Goal: Information Seeking & Learning: Learn about a topic

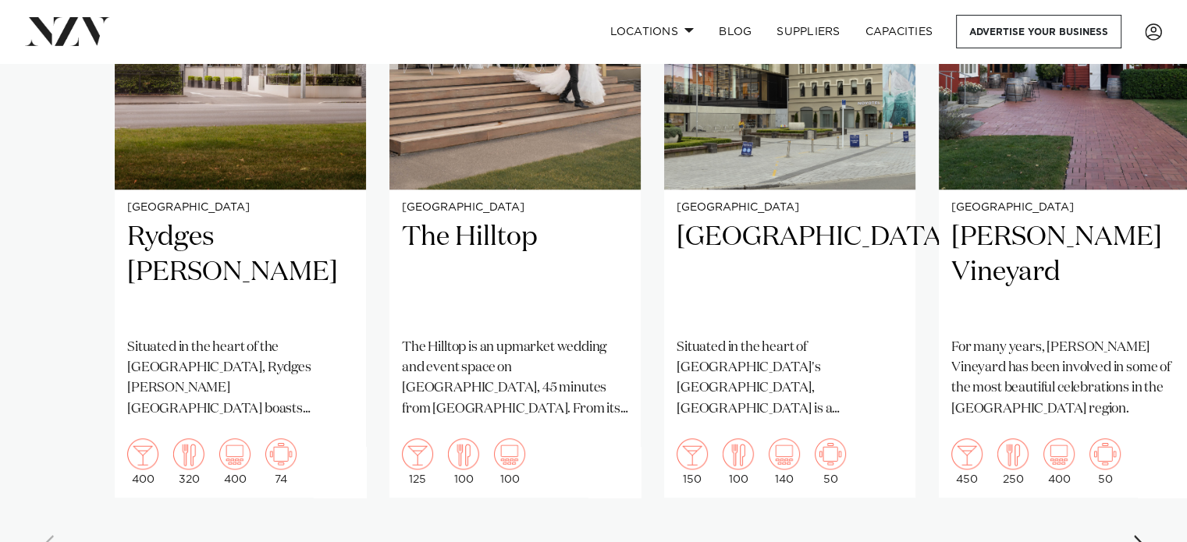
scroll to position [1332, 0]
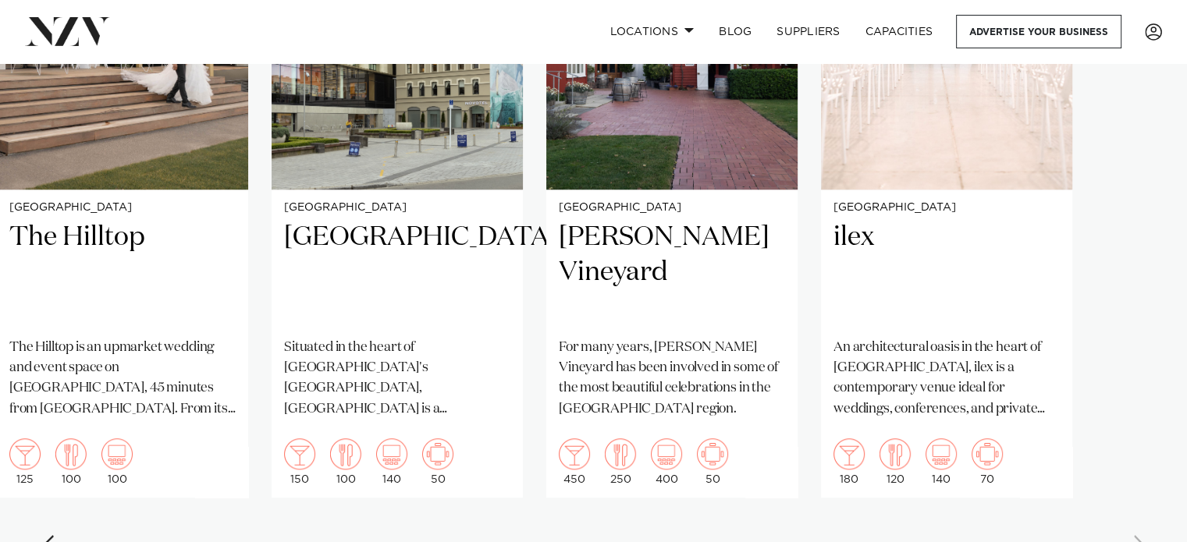
click at [1011, 517] on swiper-container "Christchurch Rydges Latimer Situated in the heart of the garden city, Rydges La…" at bounding box center [593, 213] width 1187 height 720
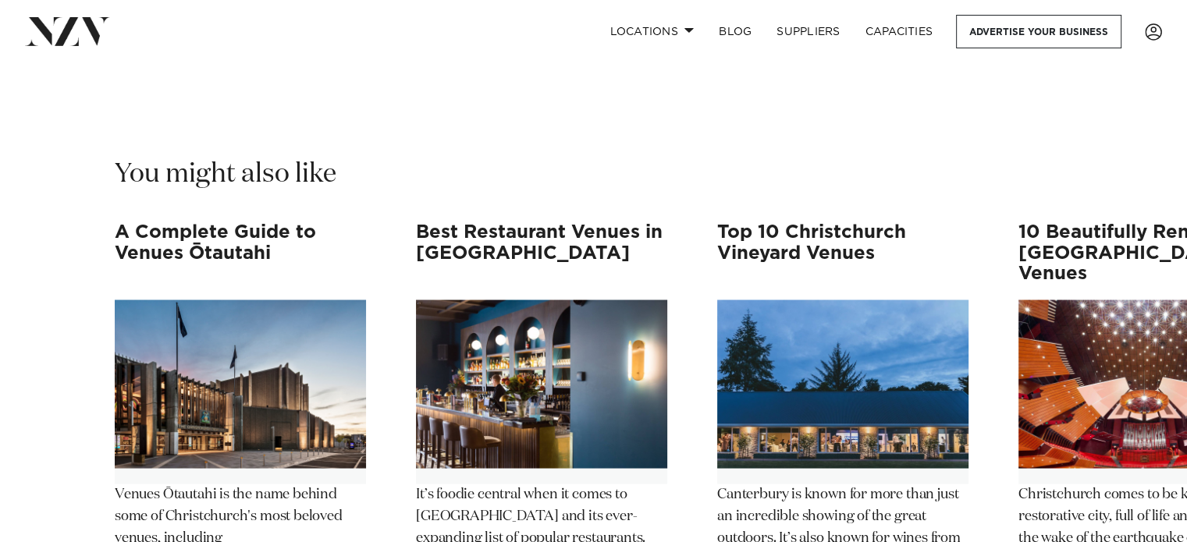
scroll to position [14703, 0]
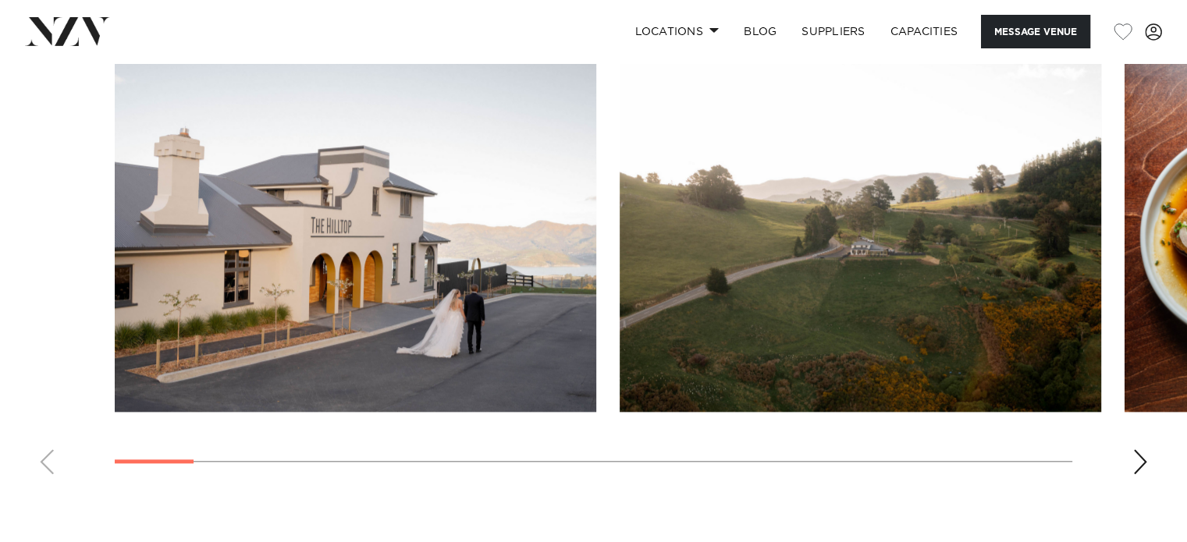
scroll to position [1484, 0]
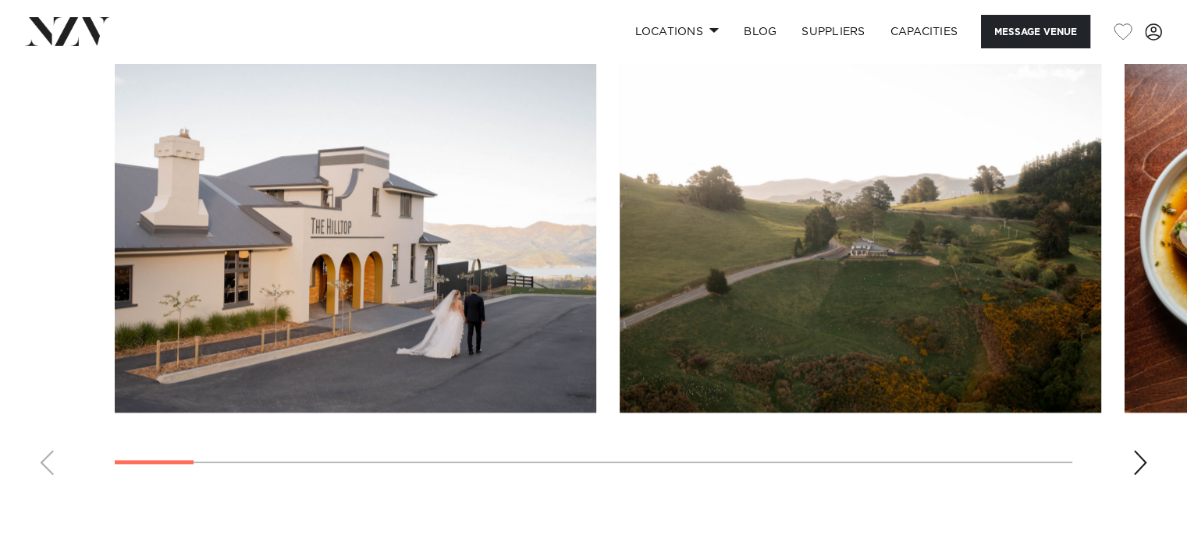
click at [1136, 450] on div "Next slide" at bounding box center [1140, 462] width 16 height 25
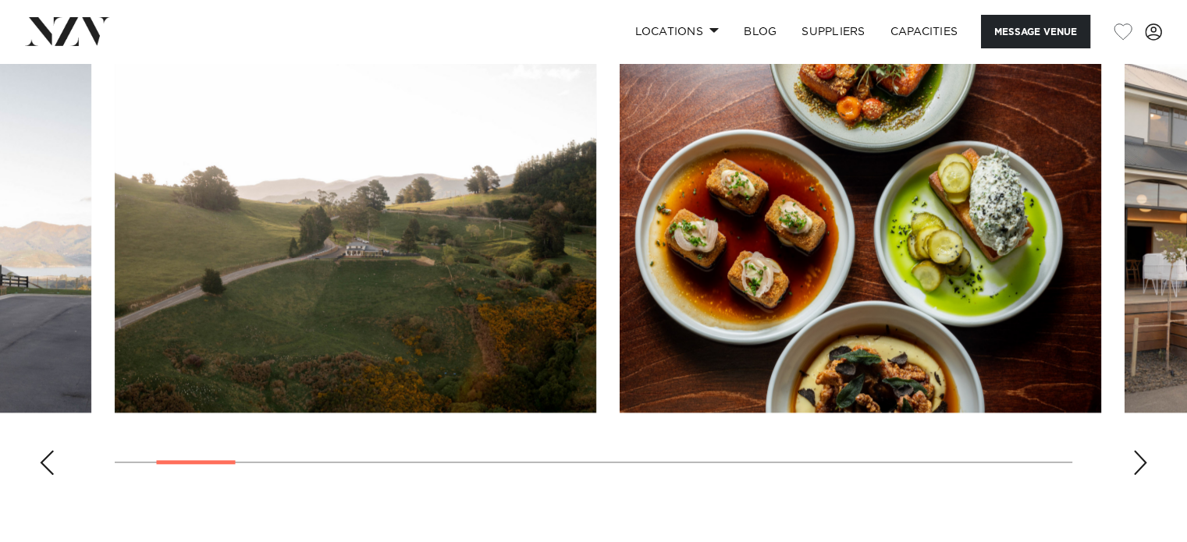
click at [1136, 450] on div "Next slide" at bounding box center [1140, 462] width 16 height 25
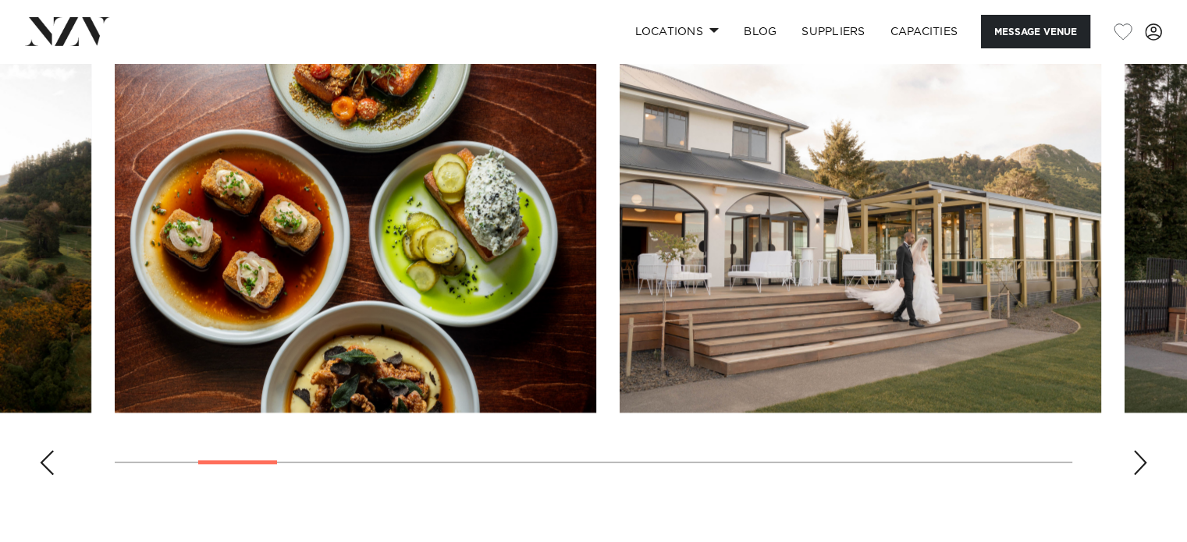
click at [1136, 450] on div "Next slide" at bounding box center [1140, 462] width 16 height 25
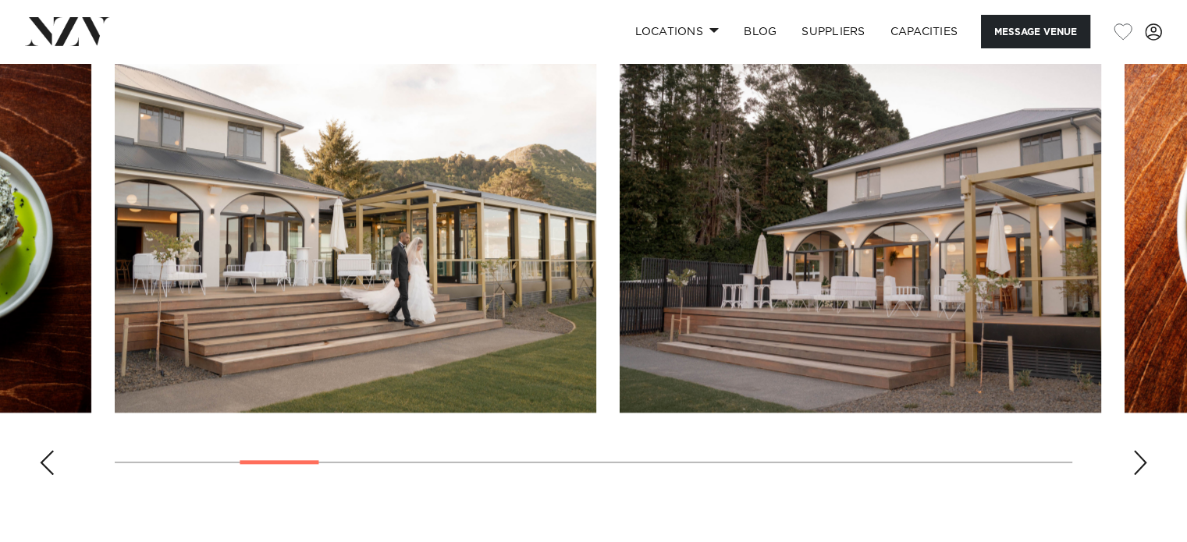
click at [1136, 450] on div "Next slide" at bounding box center [1140, 462] width 16 height 25
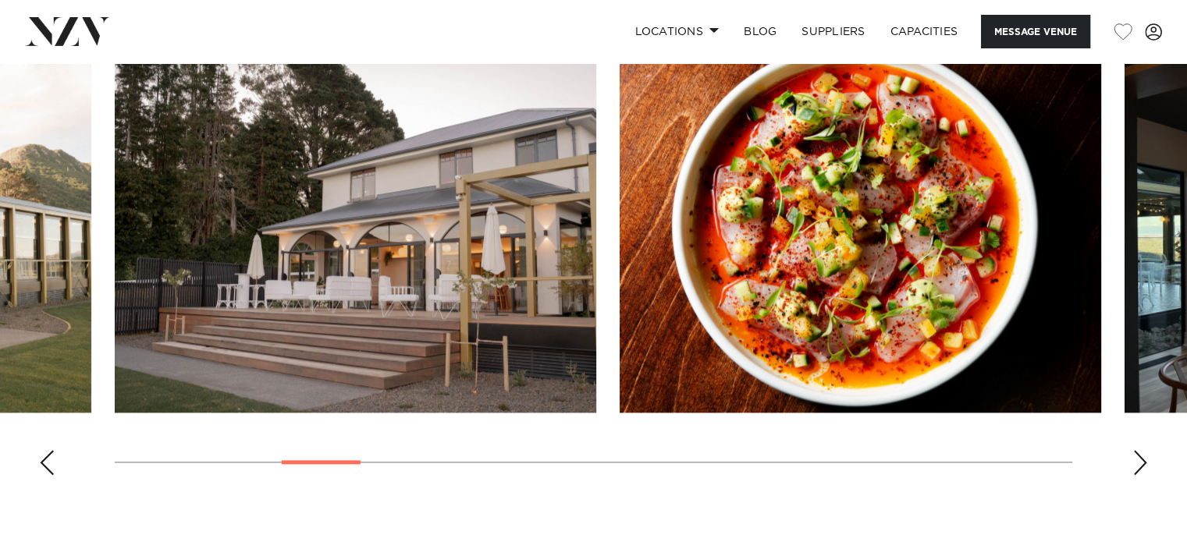
click at [1136, 450] on div "Next slide" at bounding box center [1140, 462] width 16 height 25
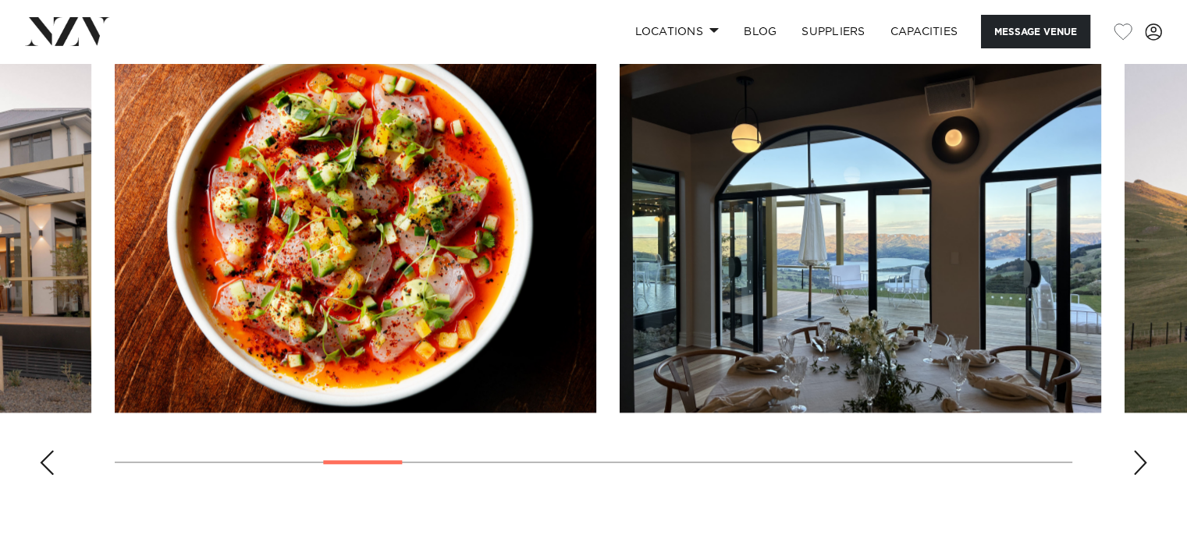
click at [1136, 450] on div "Next slide" at bounding box center [1140, 462] width 16 height 25
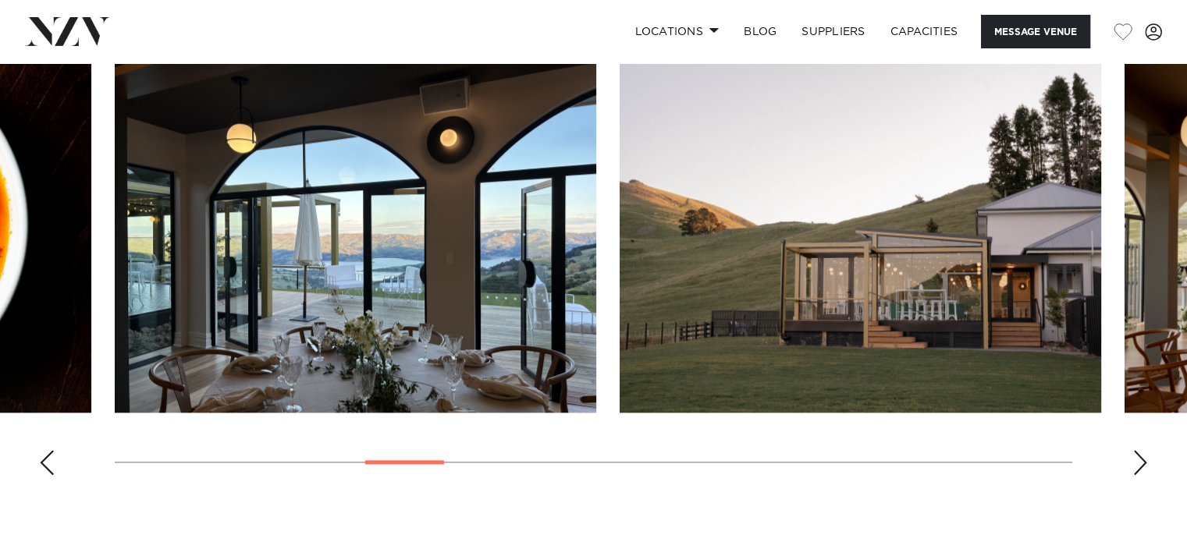
click at [1136, 450] on div "Next slide" at bounding box center [1140, 462] width 16 height 25
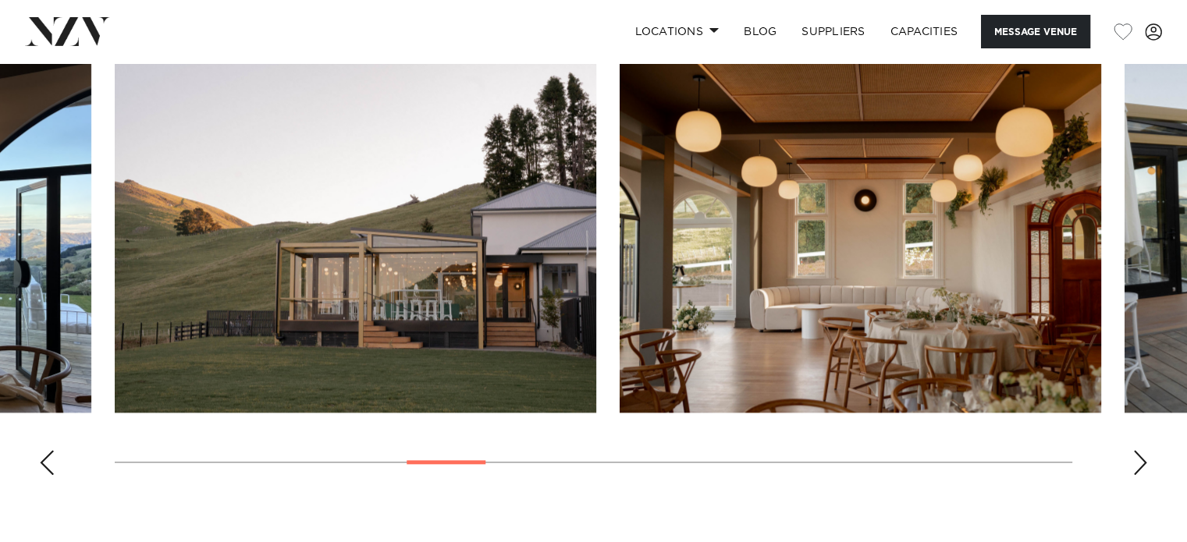
click at [1136, 450] on div "Next slide" at bounding box center [1140, 462] width 16 height 25
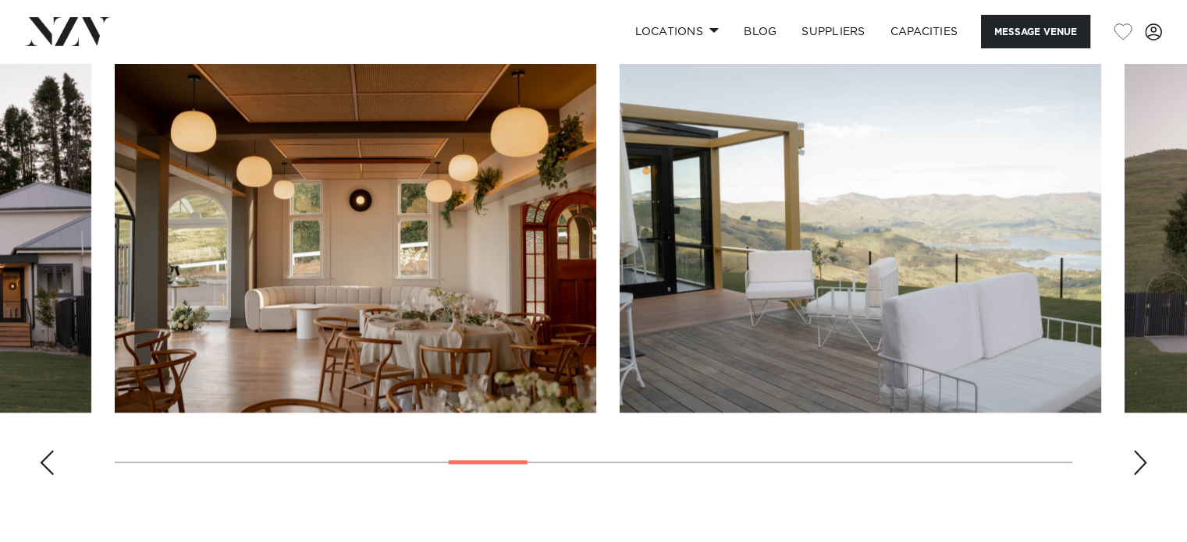
click at [1136, 450] on div "Next slide" at bounding box center [1140, 462] width 16 height 25
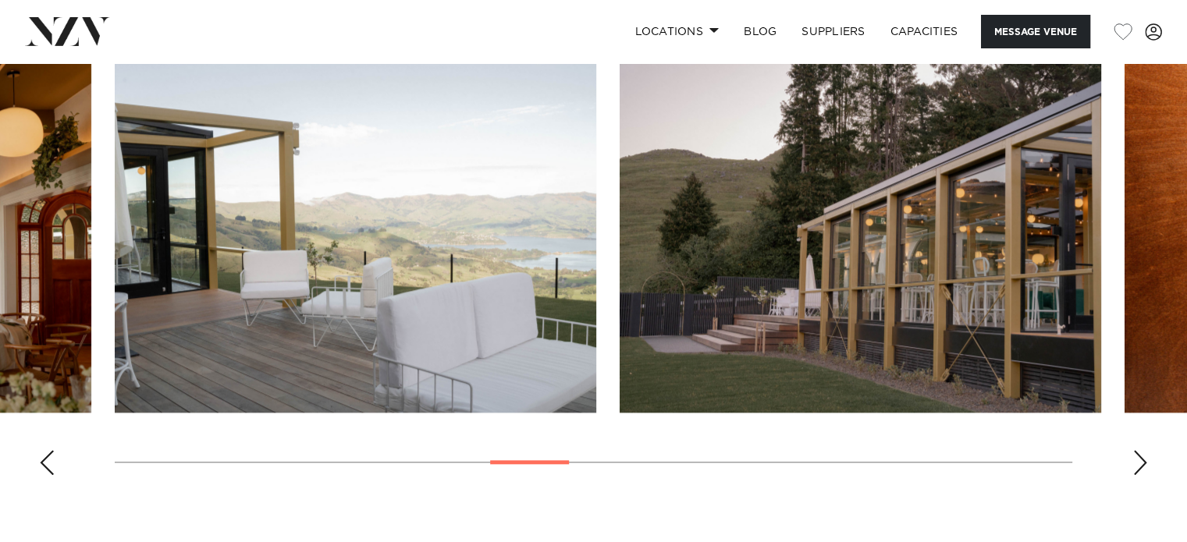
click at [1136, 450] on div "Next slide" at bounding box center [1140, 462] width 16 height 25
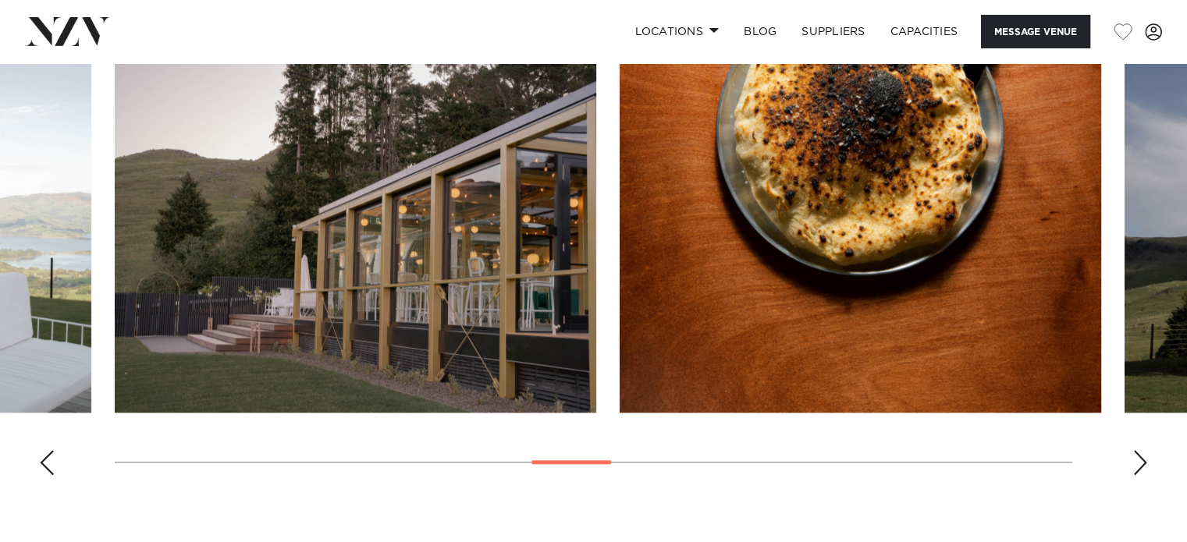
click at [1136, 450] on div "Next slide" at bounding box center [1140, 462] width 16 height 25
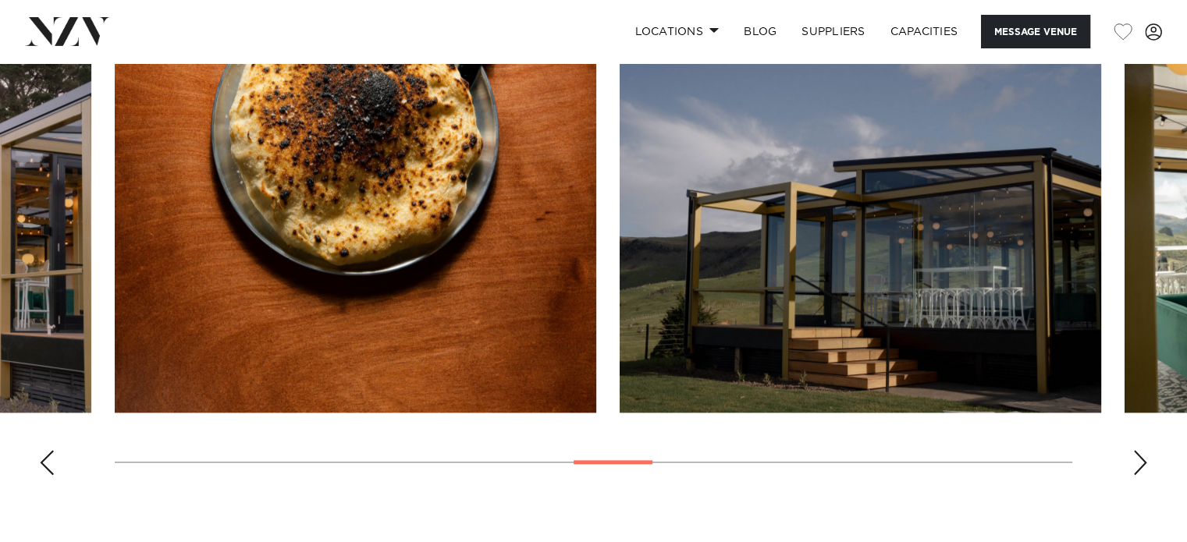
click at [1136, 450] on div "Next slide" at bounding box center [1140, 462] width 16 height 25
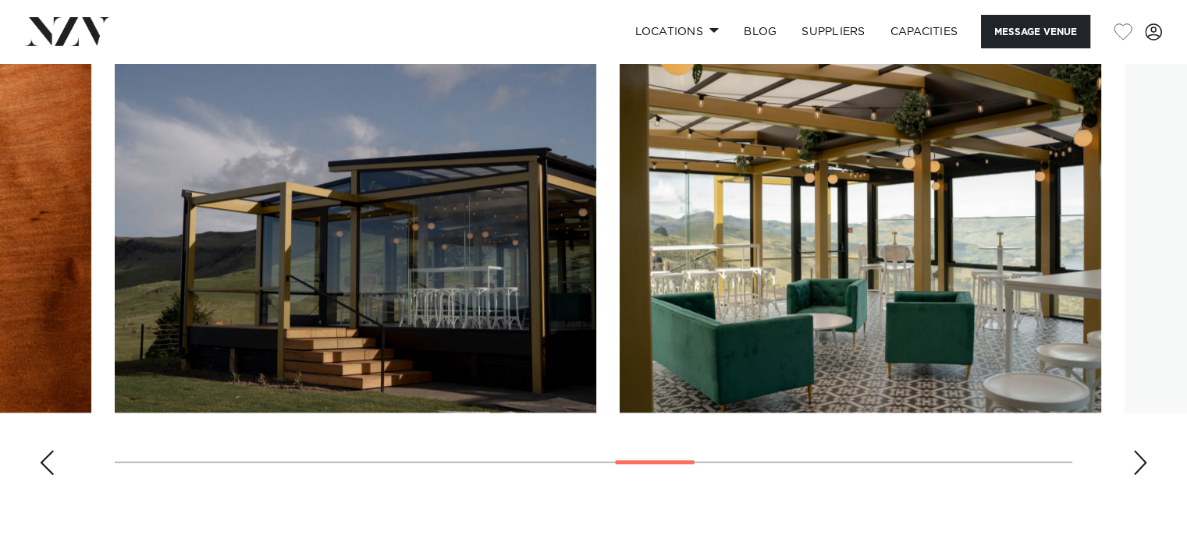
click at [1136, 450] on div "Next slide" at bounding box center [1140, 462] width 16 height 25
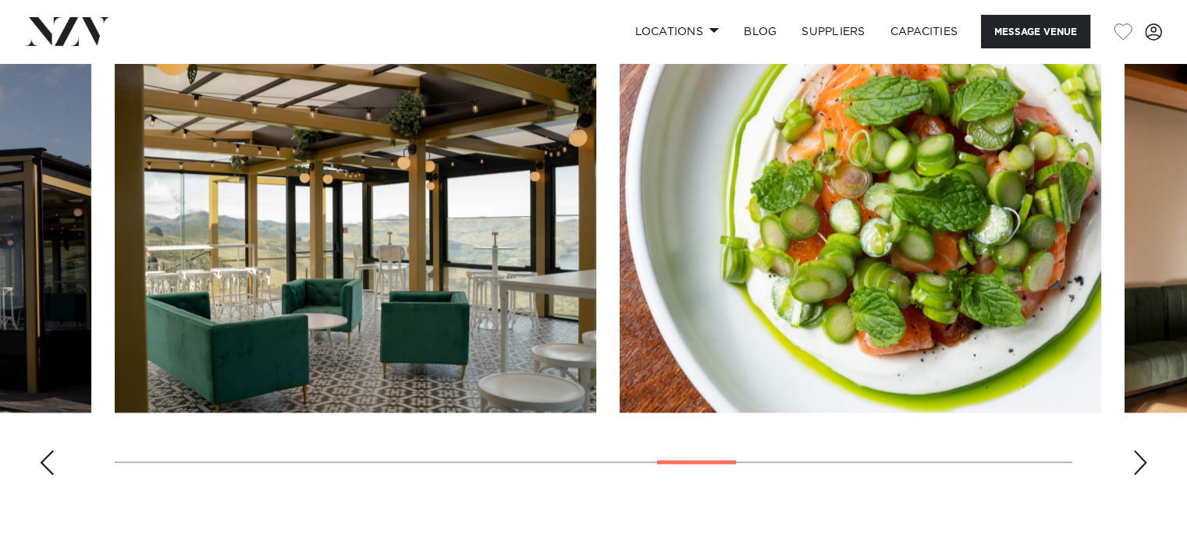
click at [1136, 450] on div "Next slide" at bounding box center [1140, 462] width 16 height 25
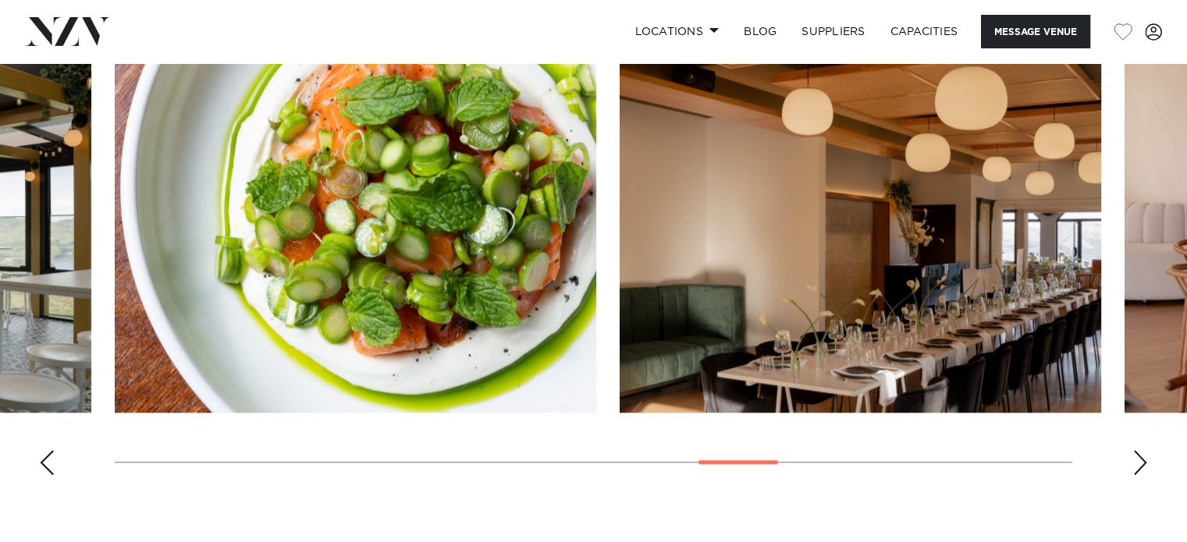
click at [1136, 450] on div "Next slide" at bounding box center [1140, 462] width 16 height 25
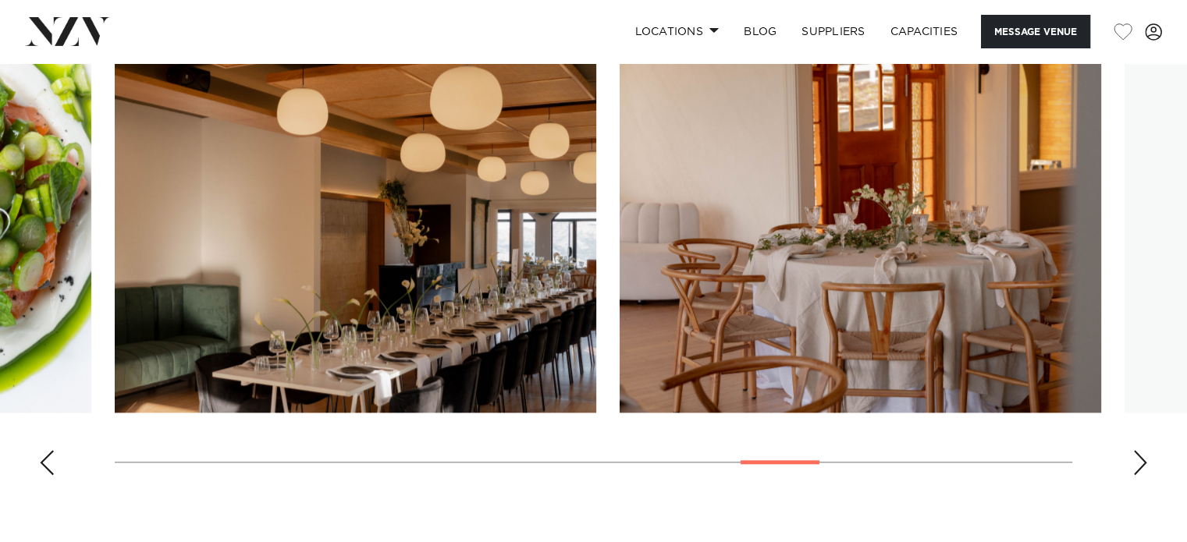
click at [1136, 450] on div "Next slide" at bounding box center [1140, 462] width 16 height 25
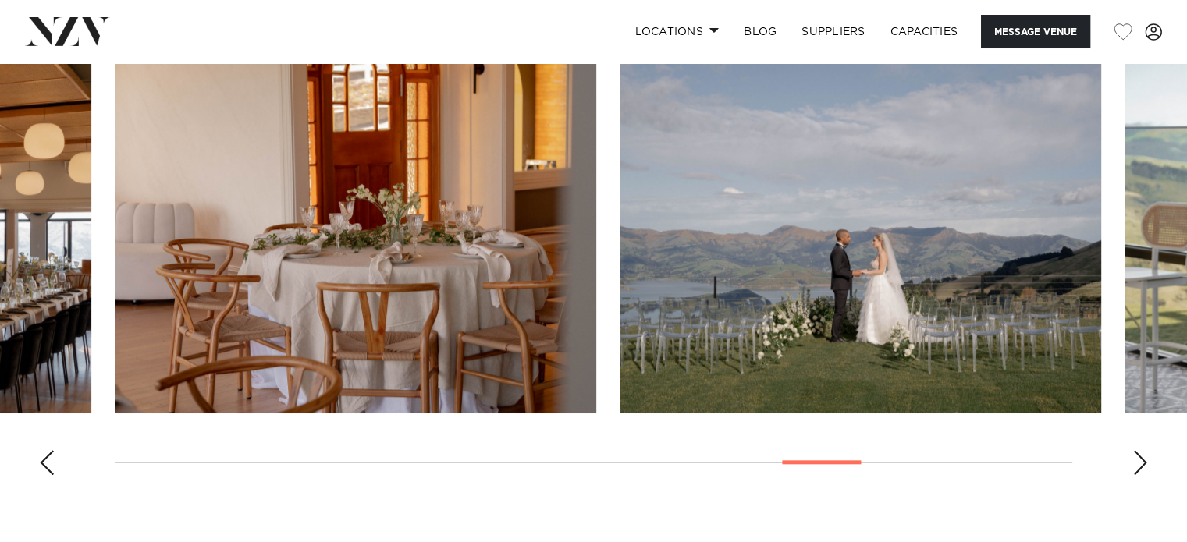
click at [1136, 450] on div "Next slide" at bounding box center [1140, 462] width 16 height 25
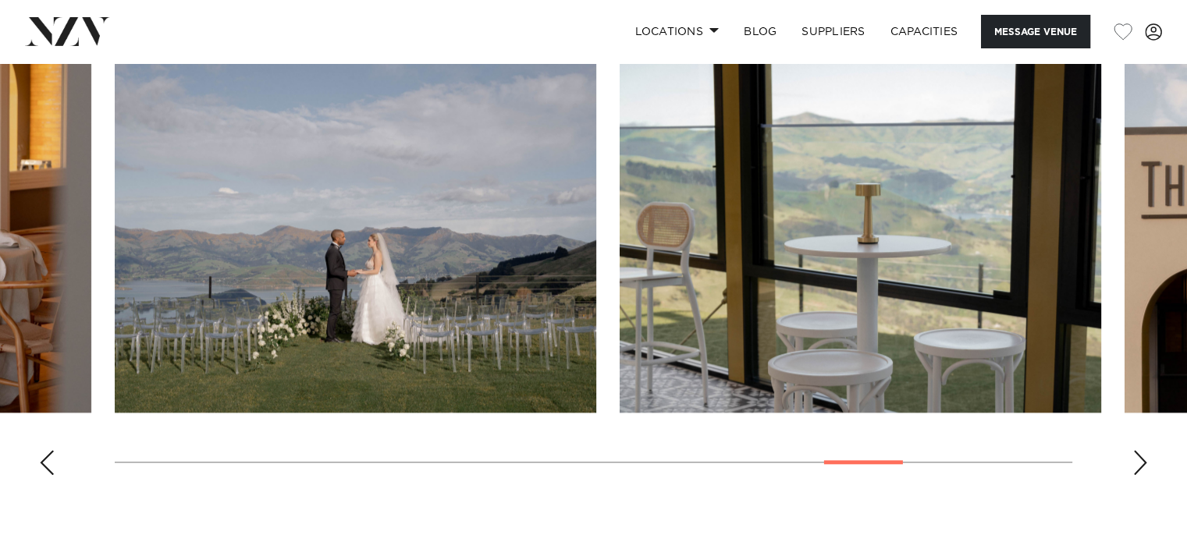
click at [1136, 450] on div "Next slide" at bounding box center [1140, 462] width 16 height 25
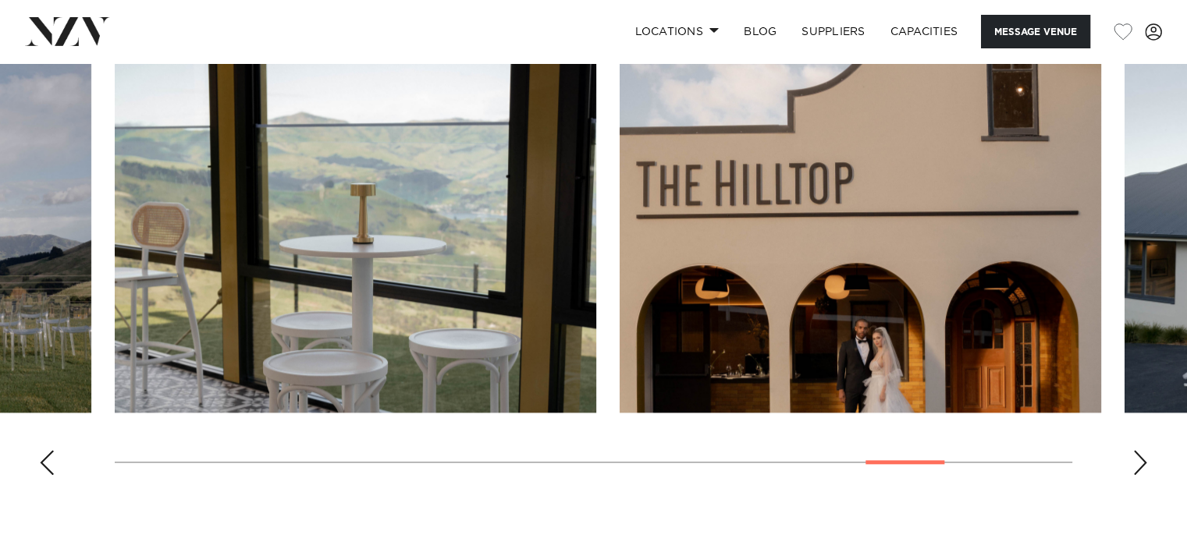
click at [1136, 450] on div "Next slide" at bounding box center [1140, 462] width 16 height 25
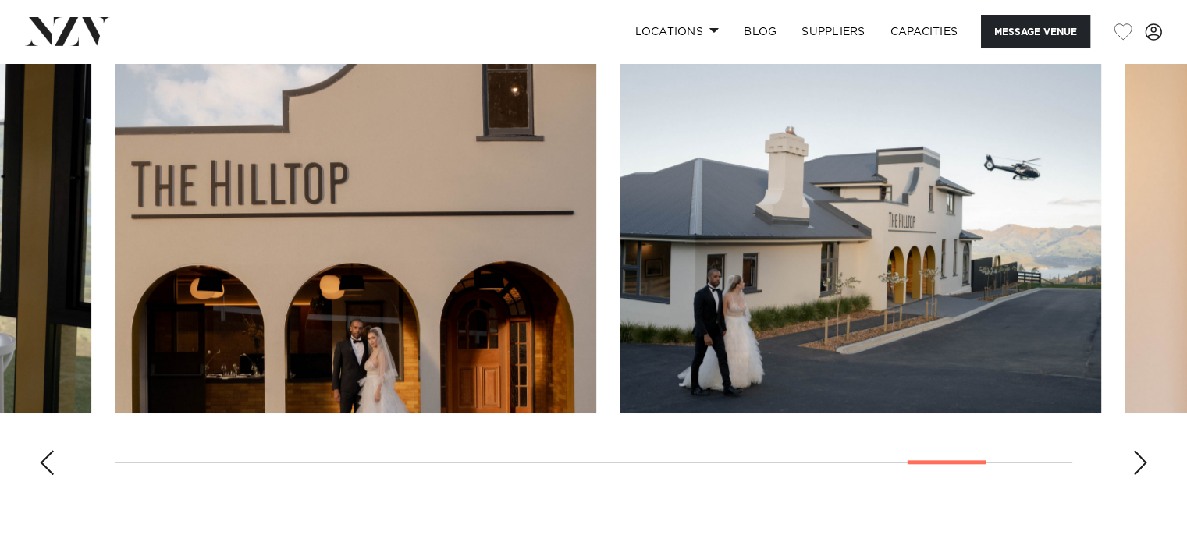
click at [1136, 450] on div "Next slide" at bounding box center [1140, 462] width 16 height 25
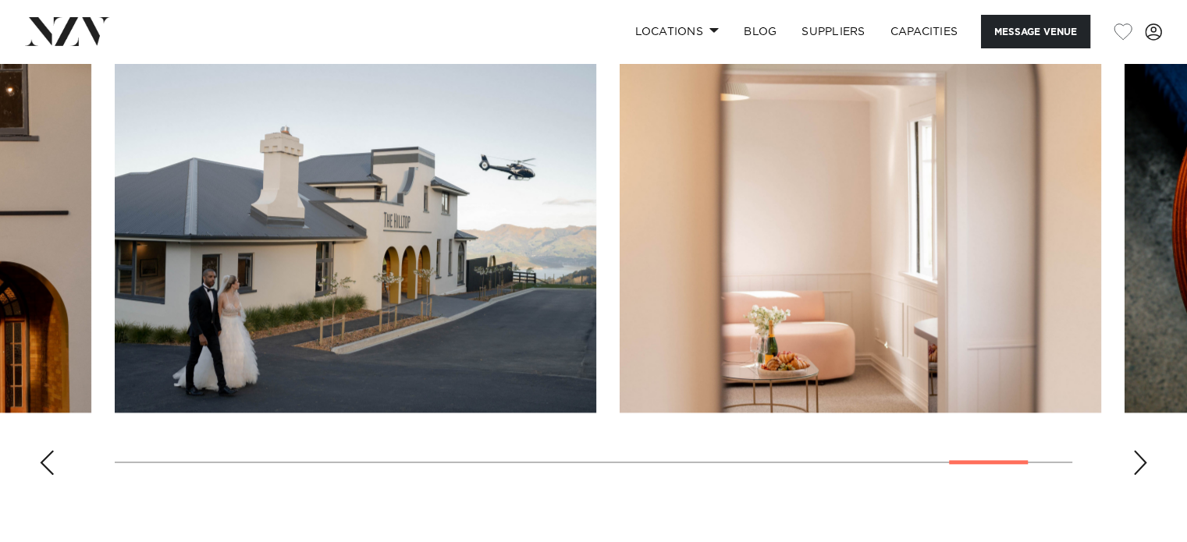
click at [1136, 450] on div "Next slide" at bounding box center [1140, 462] width 16 height 25
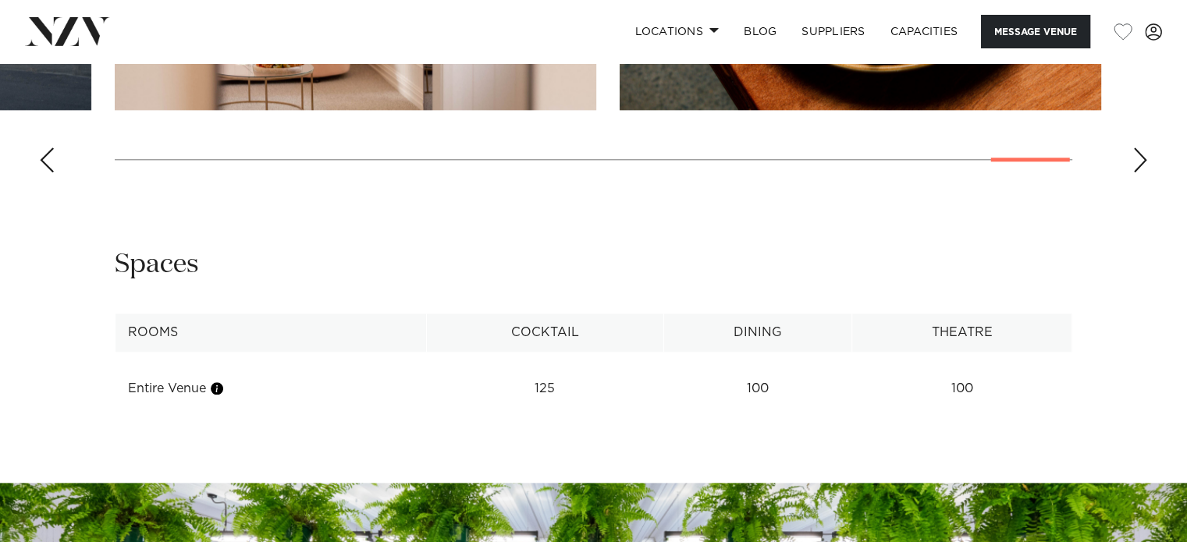
scroll to position [1785, 0]
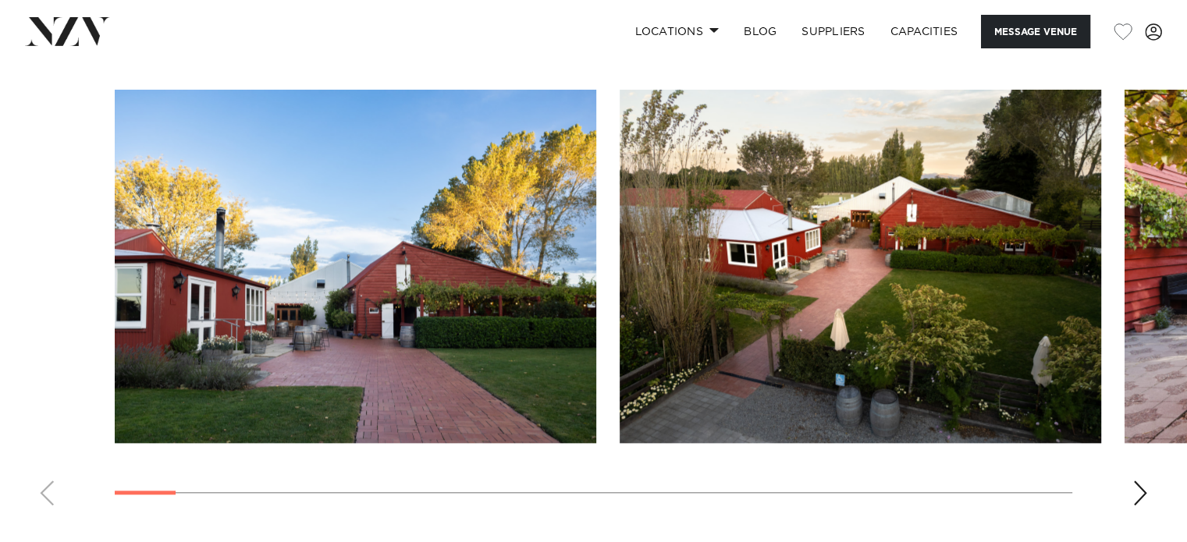
scroll to position [1594, 0]
click at [1134, 483] on div "Next slide" at bounding box center [1140, 493] width 16 height 25
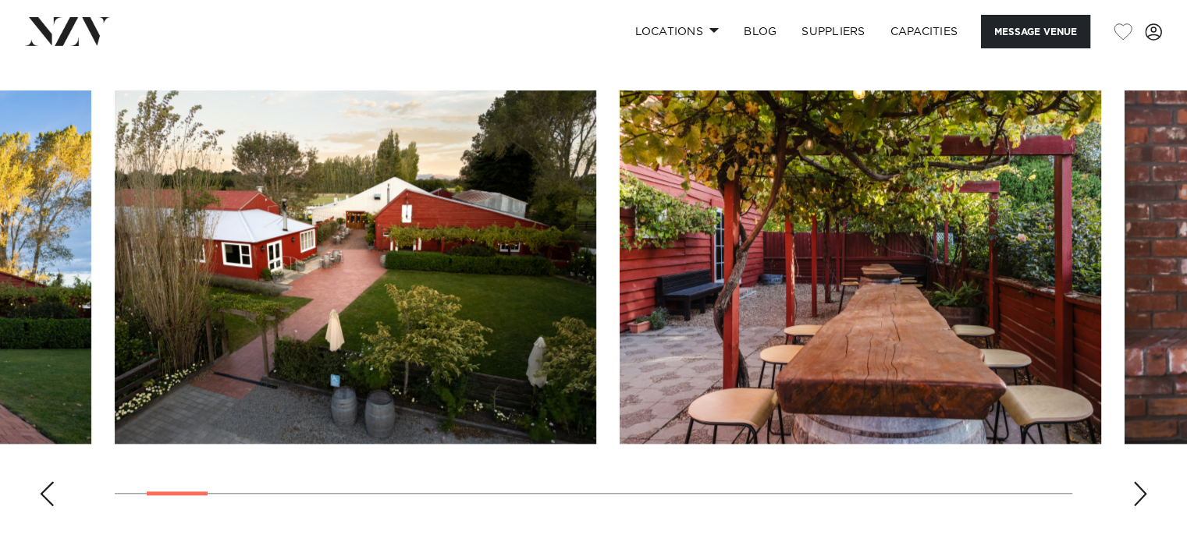
click at [1134, 483] on div "Next slide" at bounding box center [1140, 493] width 16 height 25
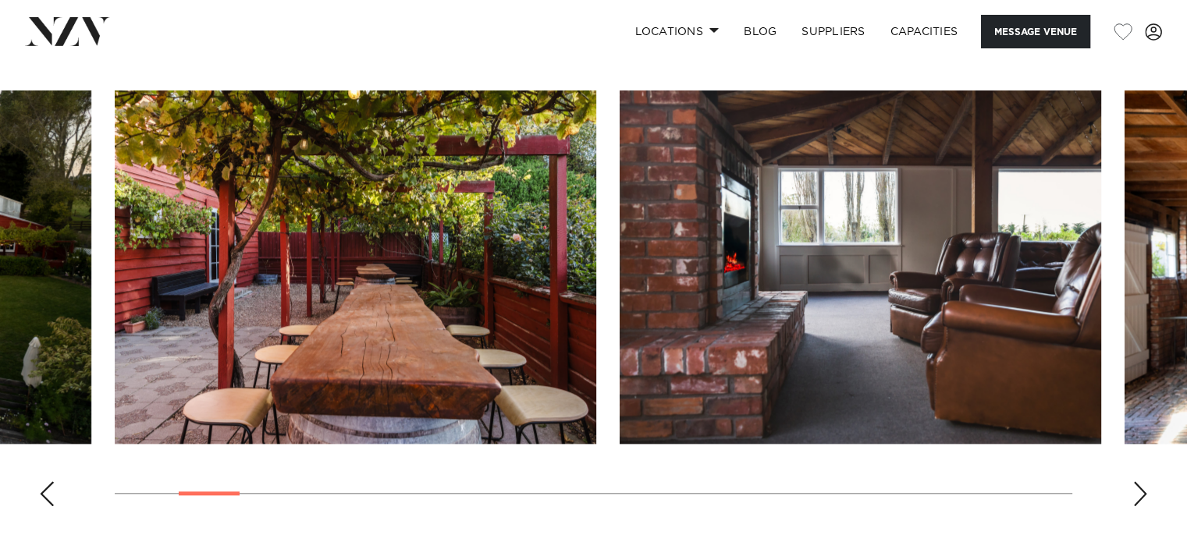
click at [1134, 483] on div "Next slide" at bounding box center [1140, 493] width 16 height 25
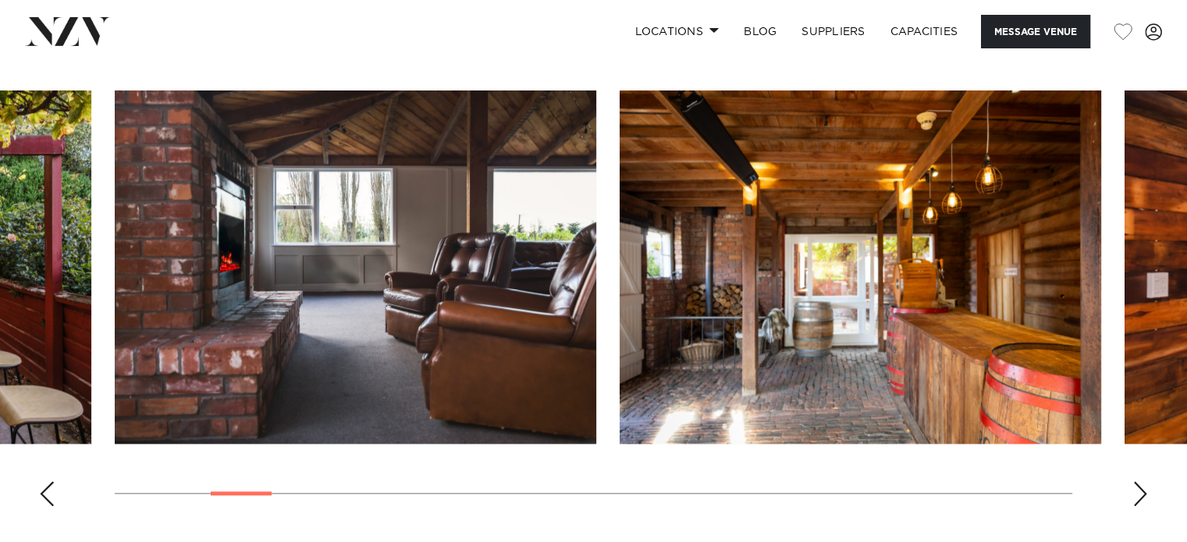
click at [1134, 483] on div "Next slide" at bounding box center [1140, 493] width 16 height 25
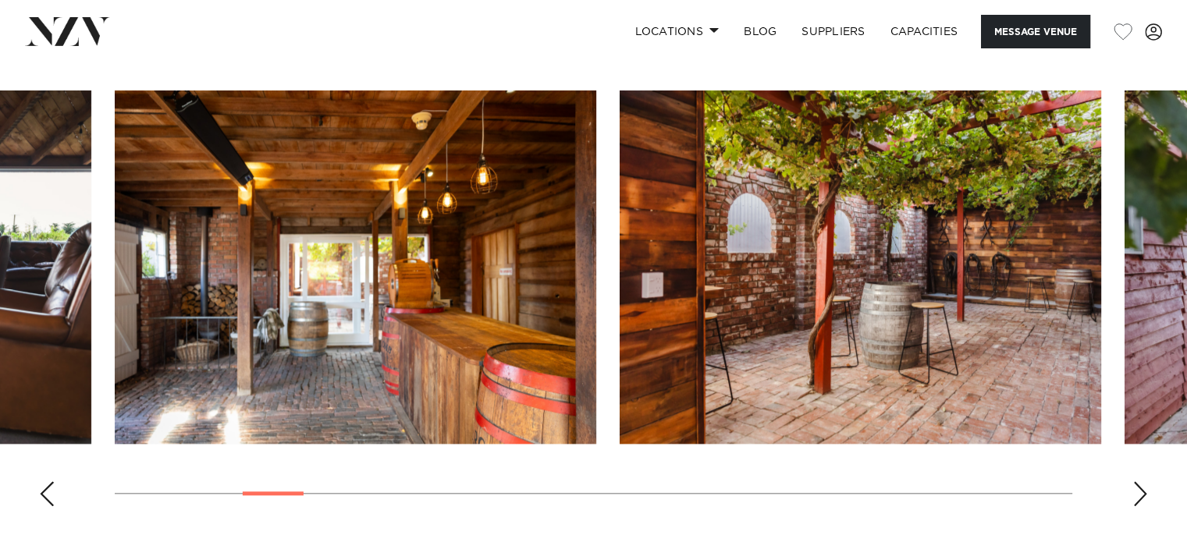
click at [1134, 483] on div "Next slide" at bounding box center [1140, 493] width 16 height 25
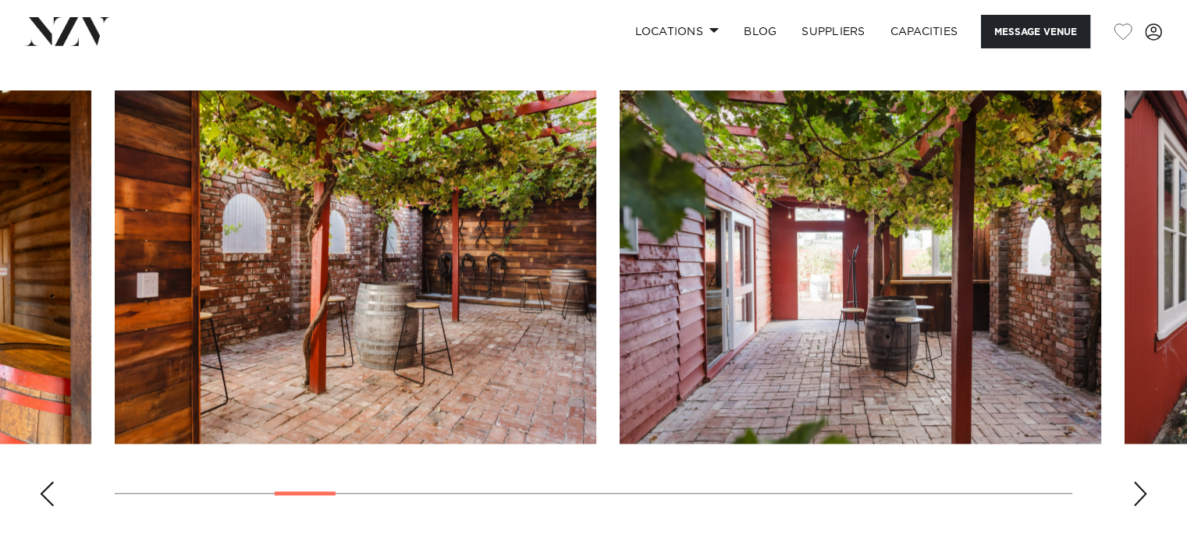
click at [1134, 483] on div "Next slide" at bounding box center [1140, 493] width 16 height 25
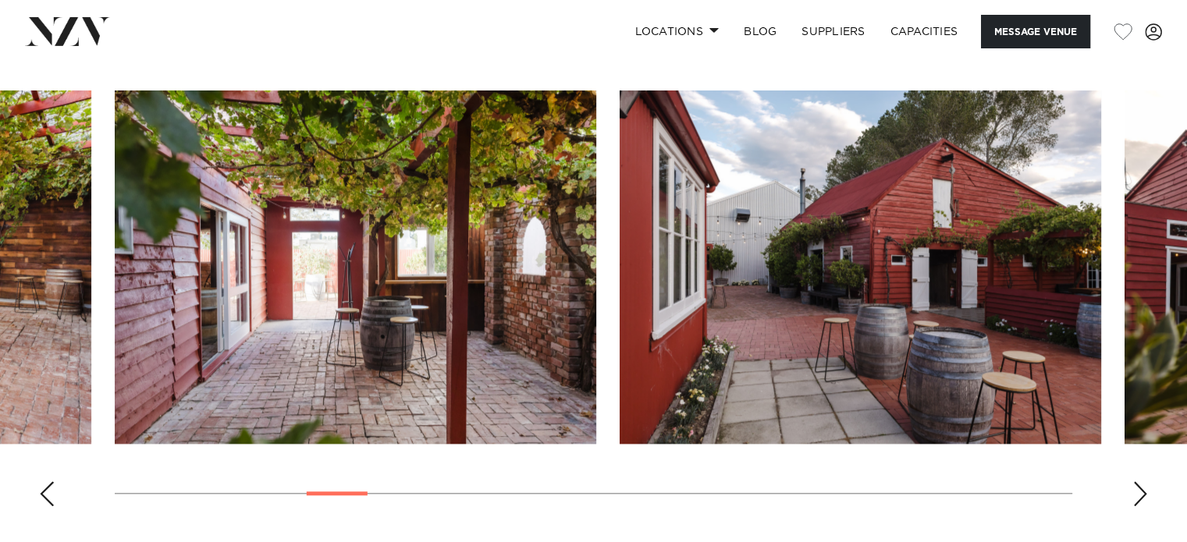
click at [1134, 483] on div "Next slide" at bounding box center [1140, 493] width 16 height 25
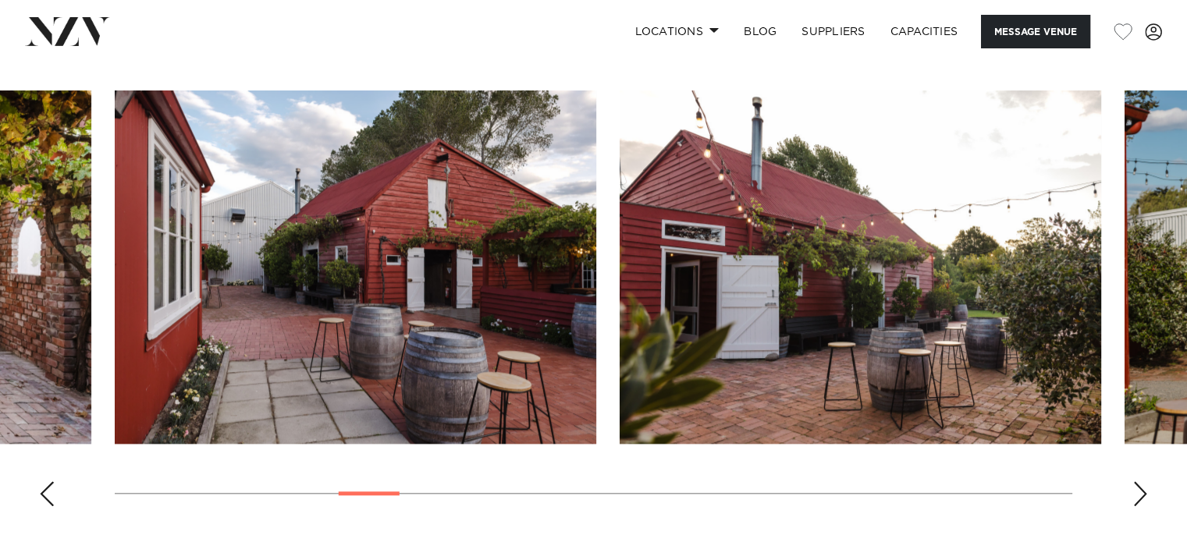
click at [1134, 483] on div "Next slide" at bounding box center [1140, 493] width 16 height 25
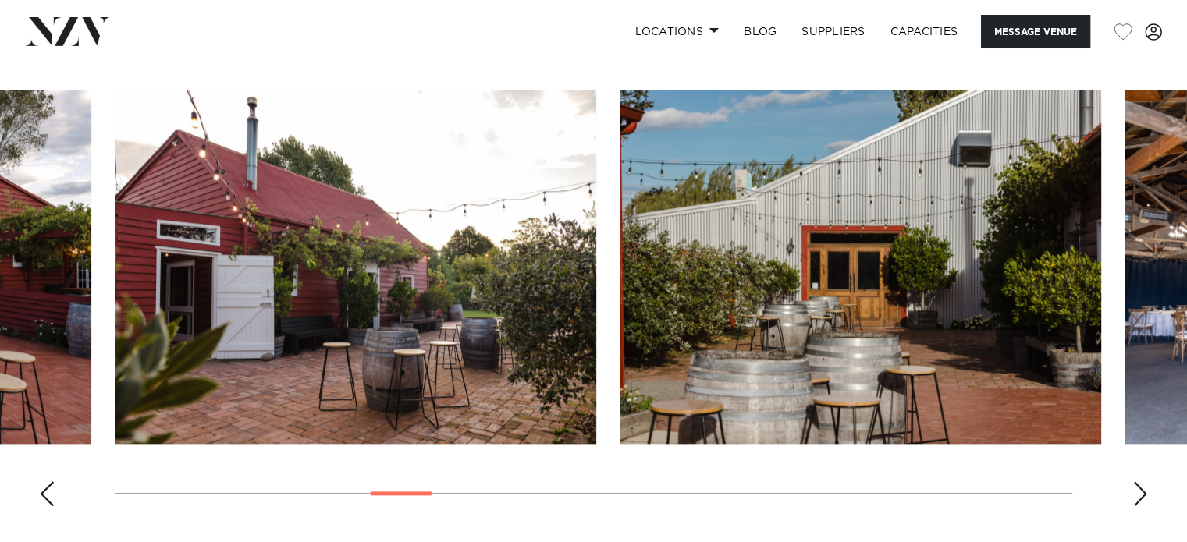
click at [1134, 483] on div "Next slide" at bounding box center [1140, 493] width 16 height 25
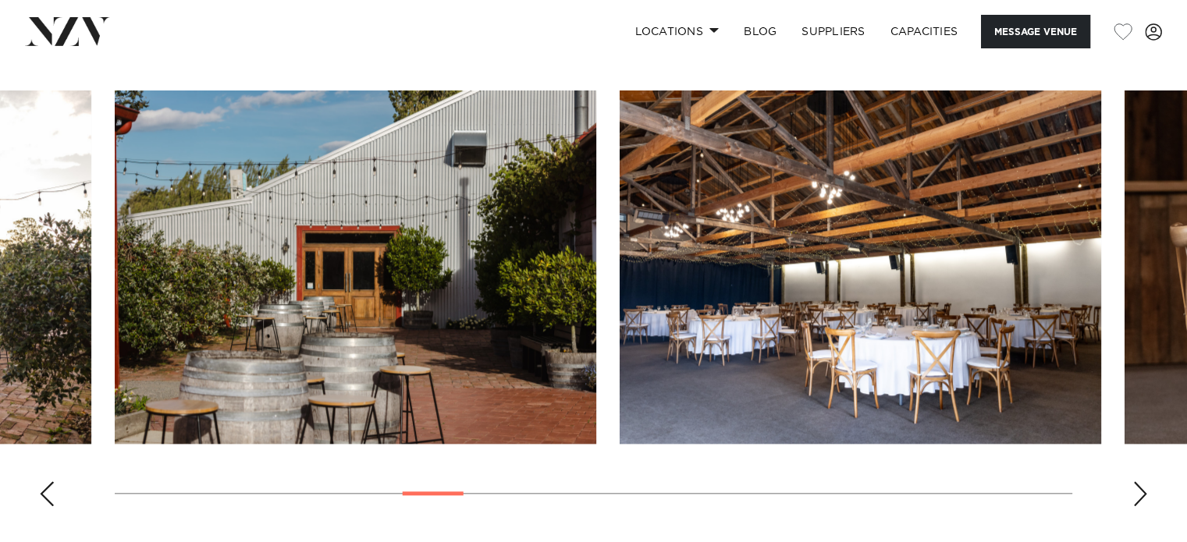
click at [1134, 483] on div "Next slide" at bounding box center [1140, 493] width 16 height 25
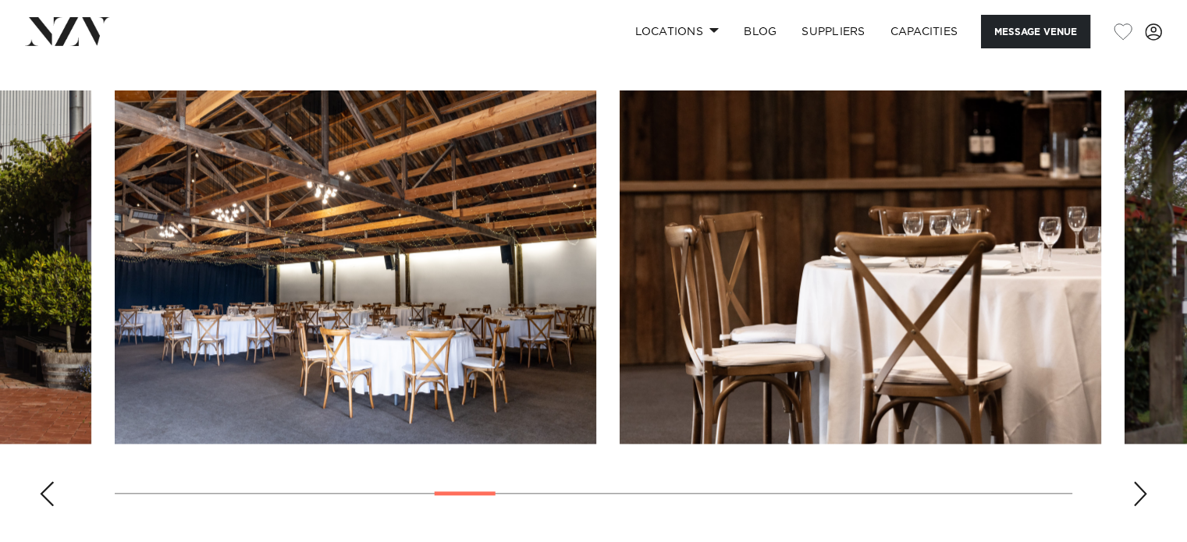
click at [1134, 483] on div "Next slide" at bounding box center [1140, 493] width 16 height 25
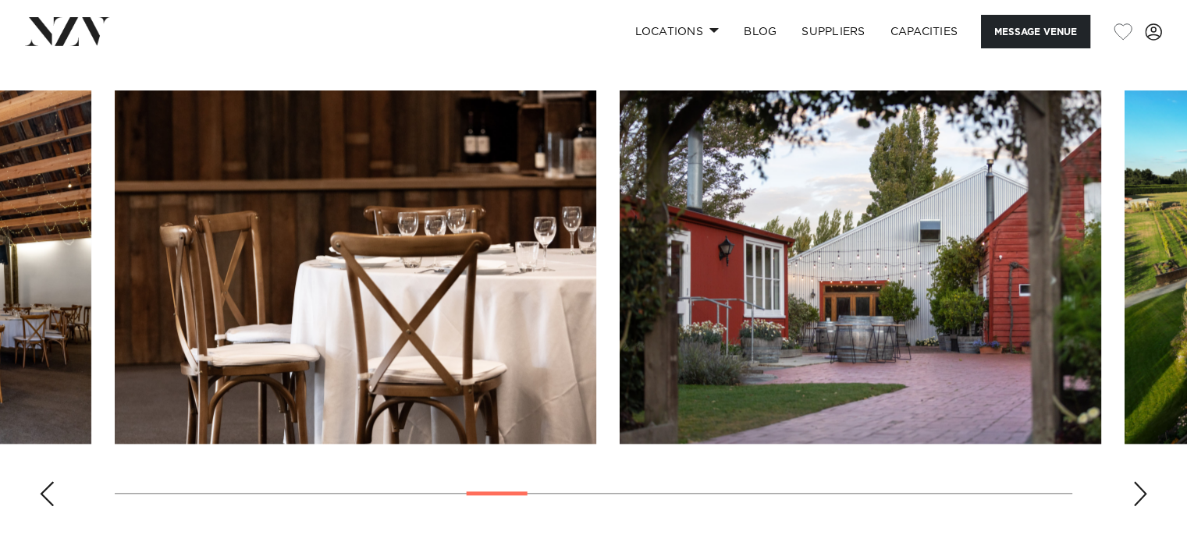
click at [1134, 483] on div "Next slide" at bounding box center [1140, 493] width 16 height 25
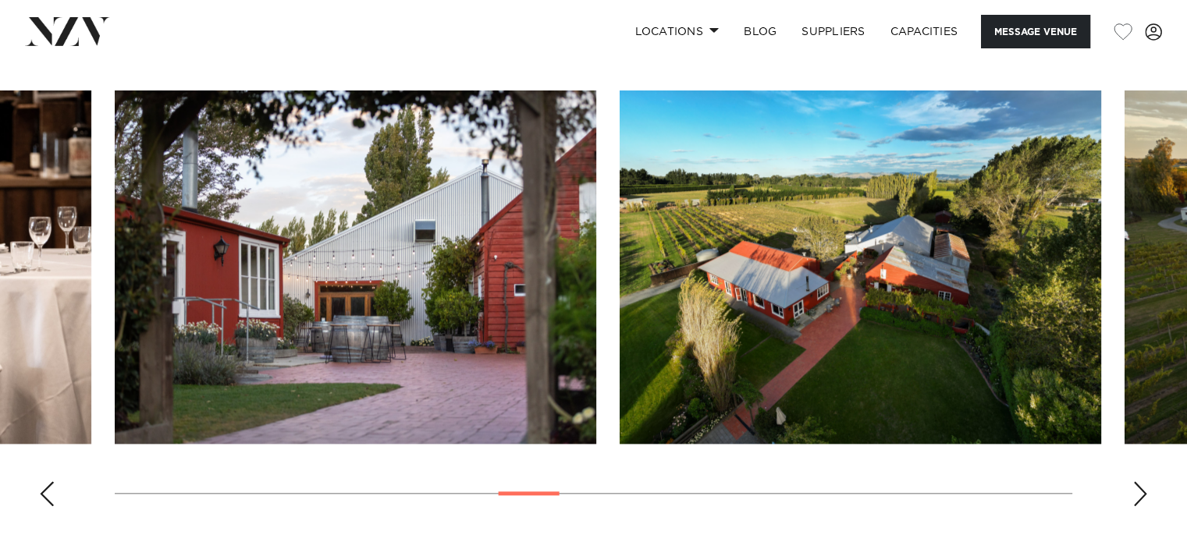
click at [1134, 483] on div "Next slide" at bounding box center [1140, 493] width 16 height 25
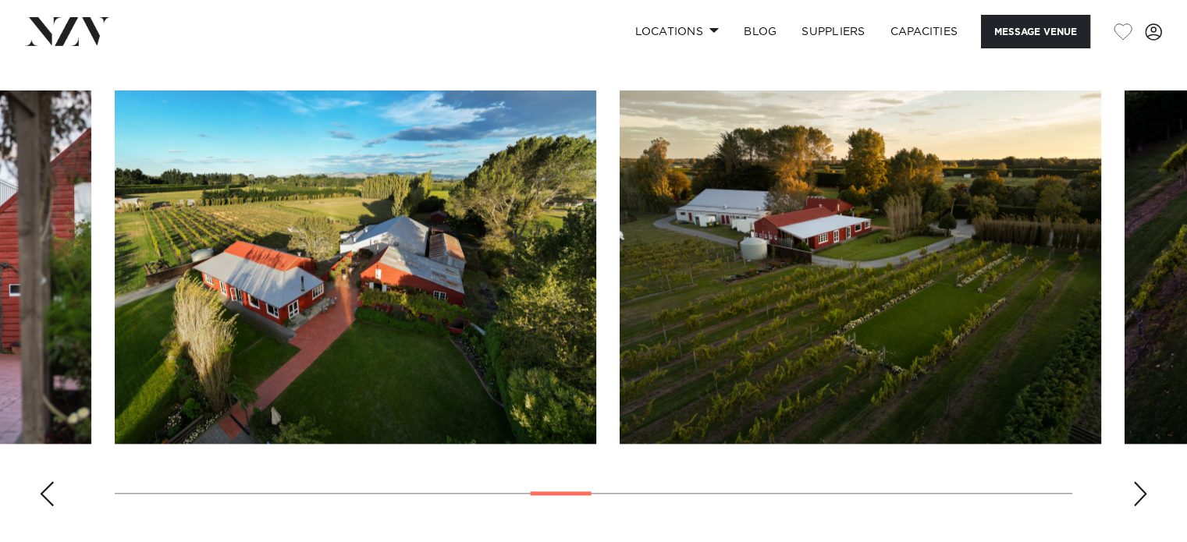
click at [1134, 483] on div "Next slide" at bounding box center [1140, 493] width 16 height 25
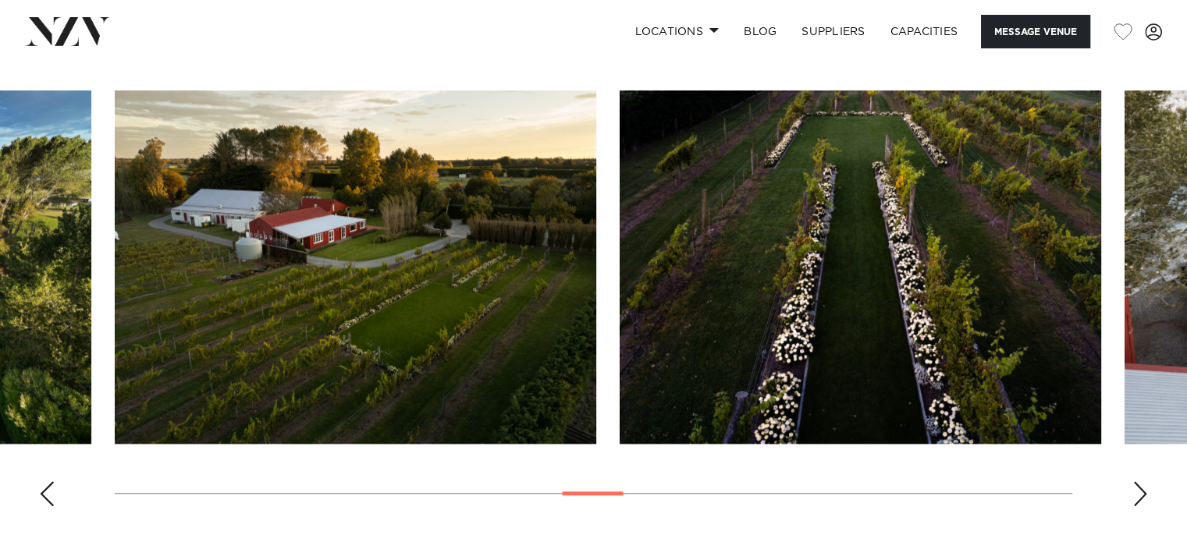
click at [1134, 483] on div "Next slide" at bounding box center [1140, 493] width 16 height 25
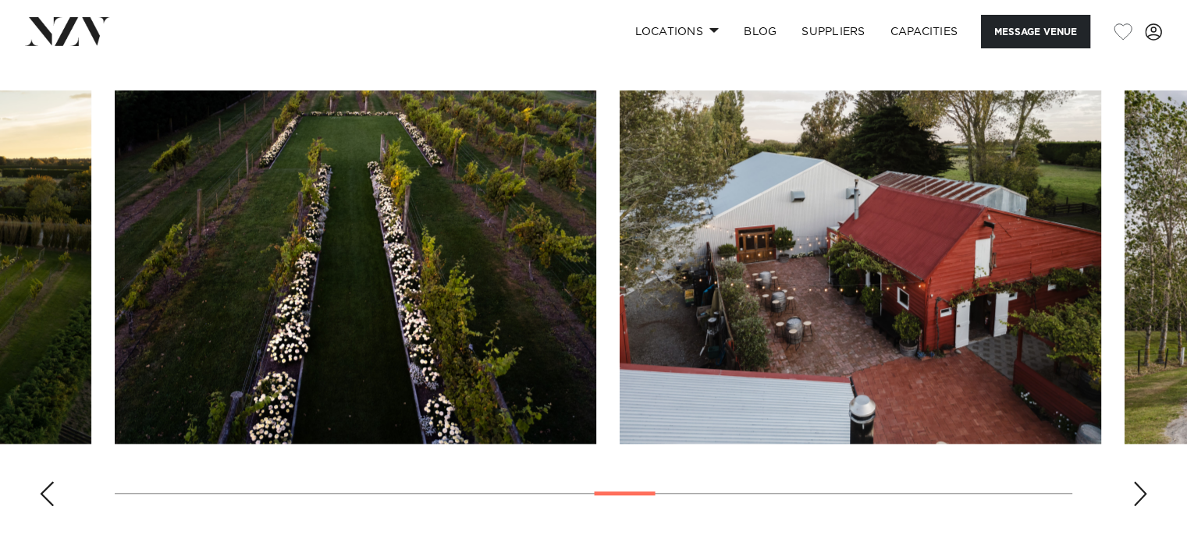
click at [1134, 483] on div "Next slide" at bounding box center [1140, 493] width 16 height 25
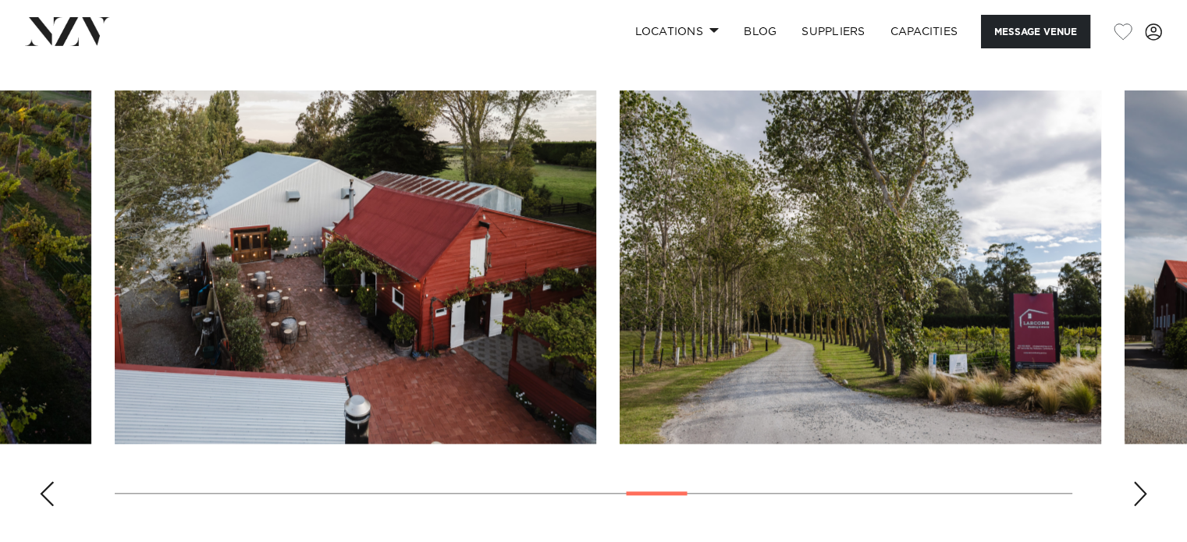
click at [1134, 483] on div "Next slide" at bounding box center [1140, 493] width 16 height 25
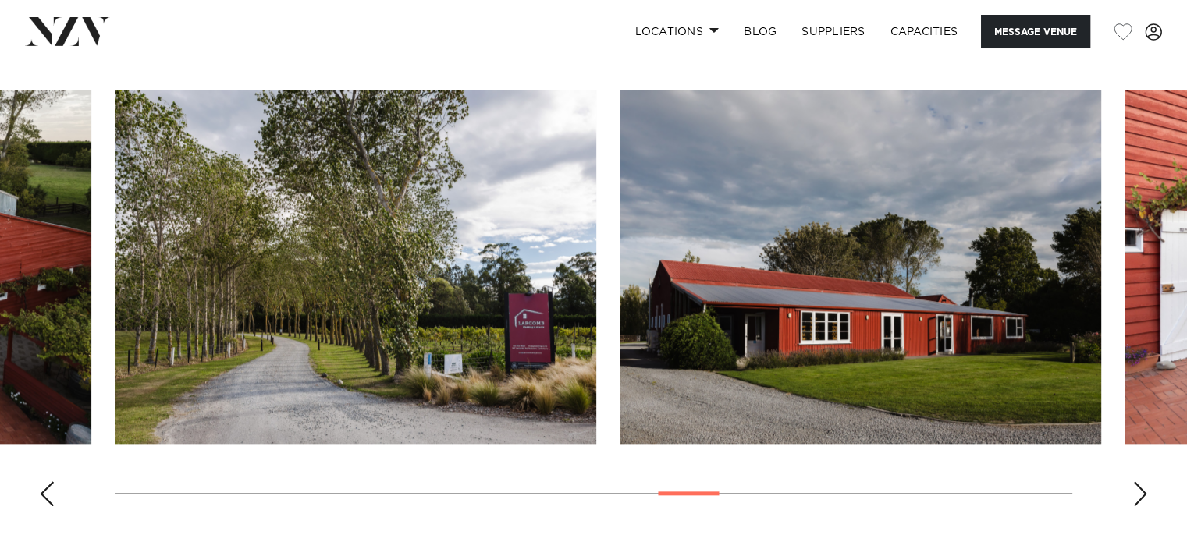
click at [1134, 483] on div "Next slide" at bounding box center [1140, 493] width 16 height 25
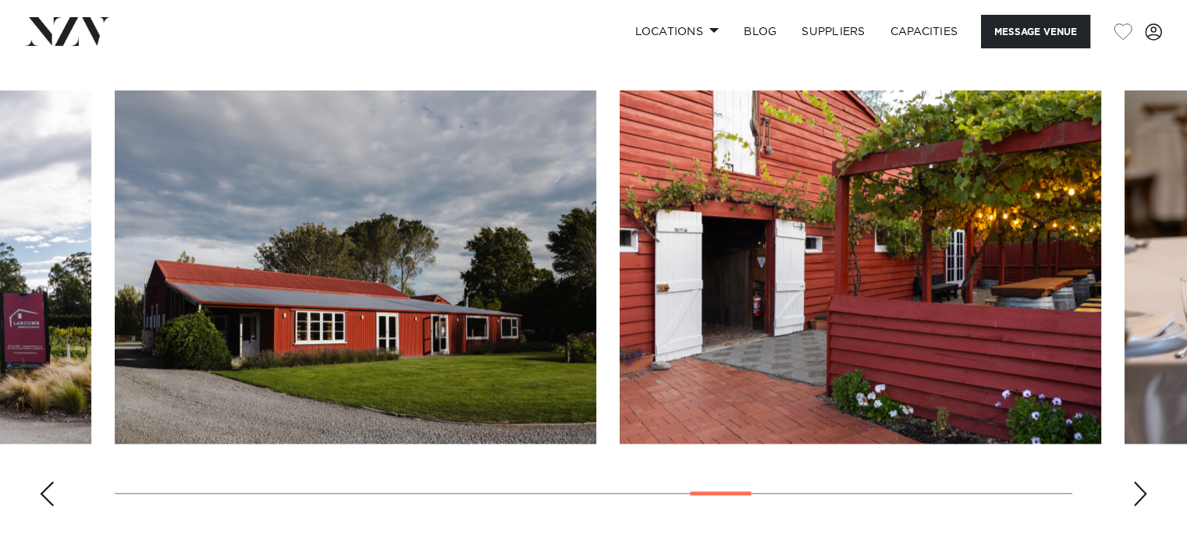
click at [1134, 483] on div "Next slide" at bounding box center [1140, 493] width 16 height 25
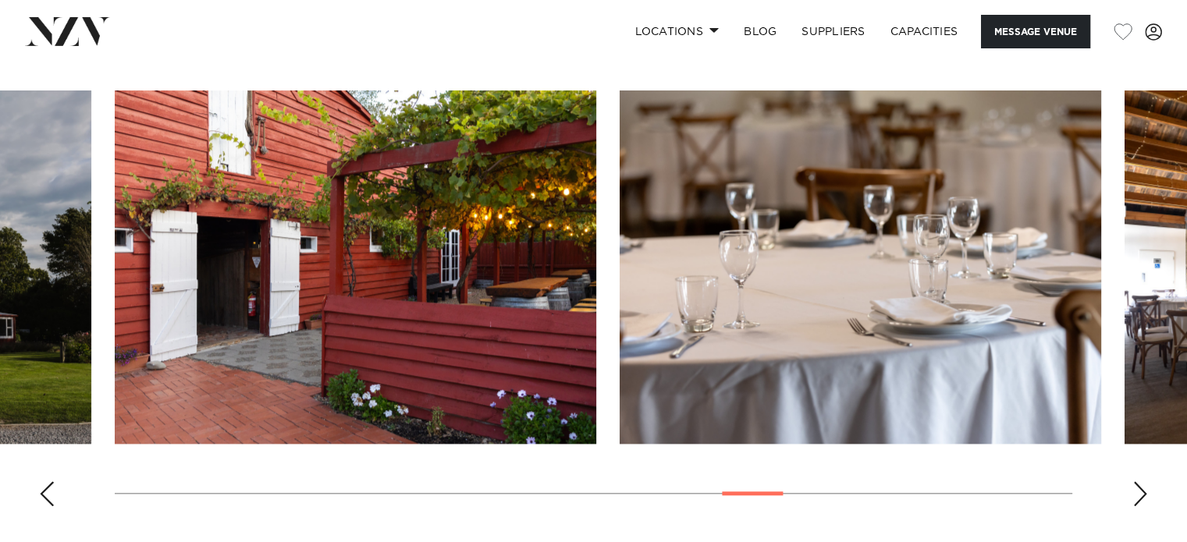
click at [1134, 483] on div "Next slide" at bounding box center [1140, 493] width 16 height 25
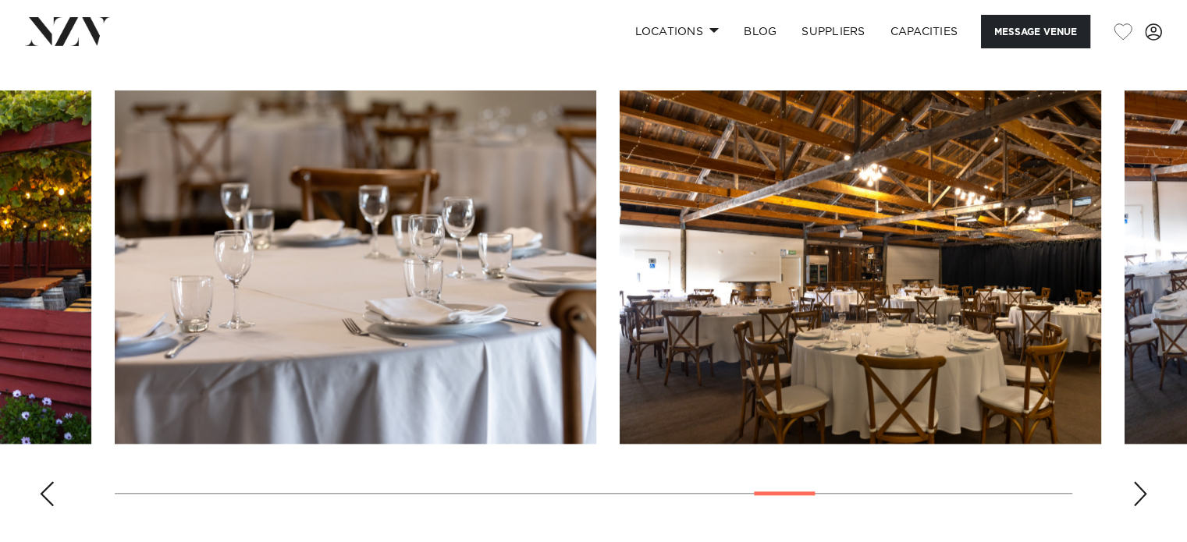
click at [1134, 483] on div "Next slide" at bounding box center [1140, 493] width 16 height 25
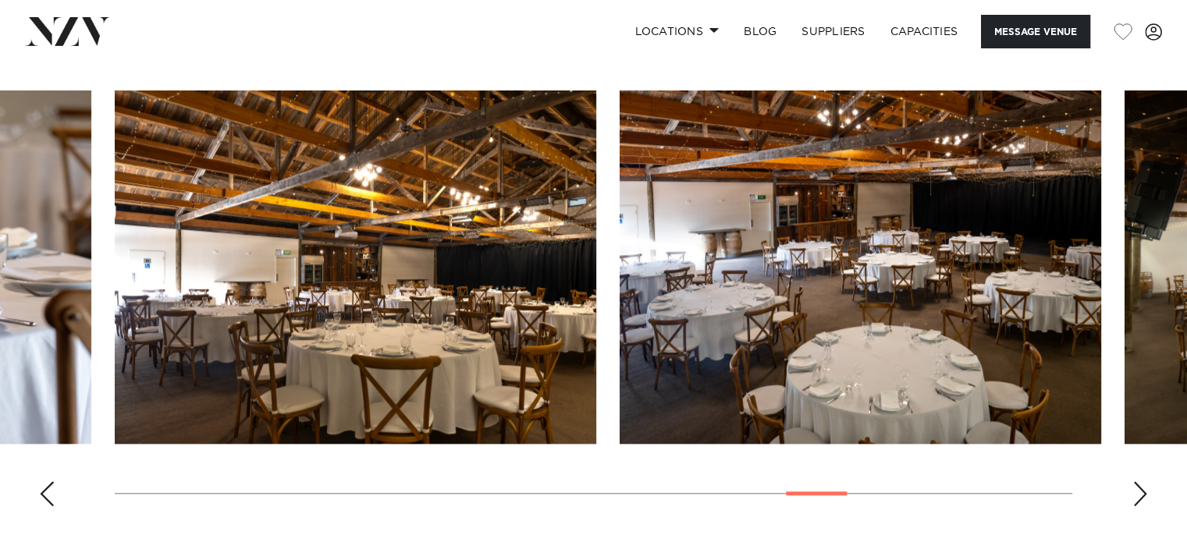
click at [1139, 493] on div "Next slide" at bounding box center [1140, 493] width 16 height 25
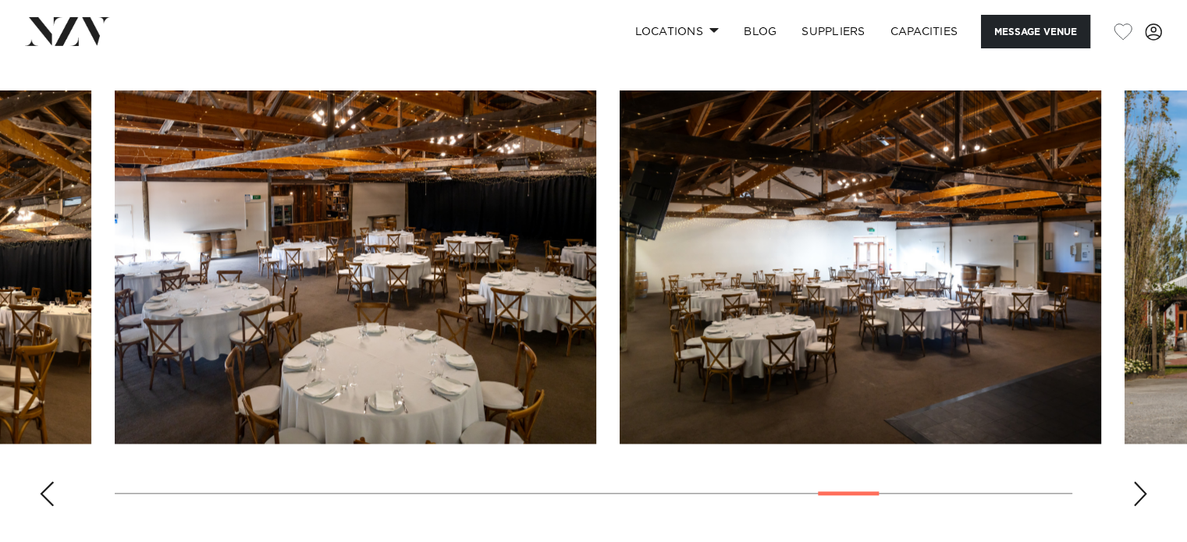
click at [1139, 493] on div "Next slide" at bounding box center [1140, 493] width 16 height 25
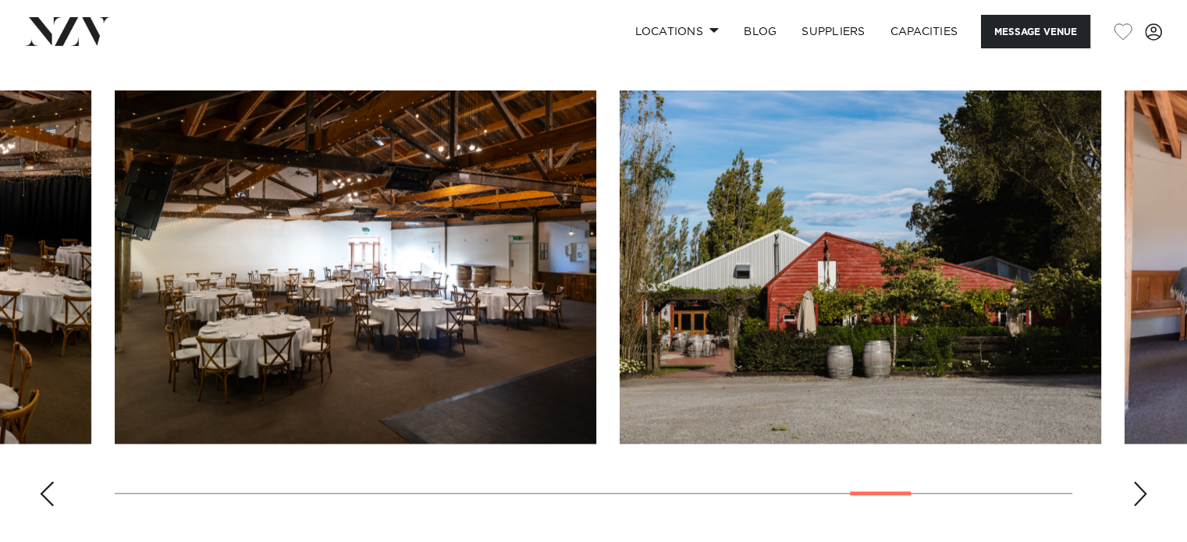
click at [1139, 493] on div "Next slide" at bounding box center [1140, 493] width 16 height 25
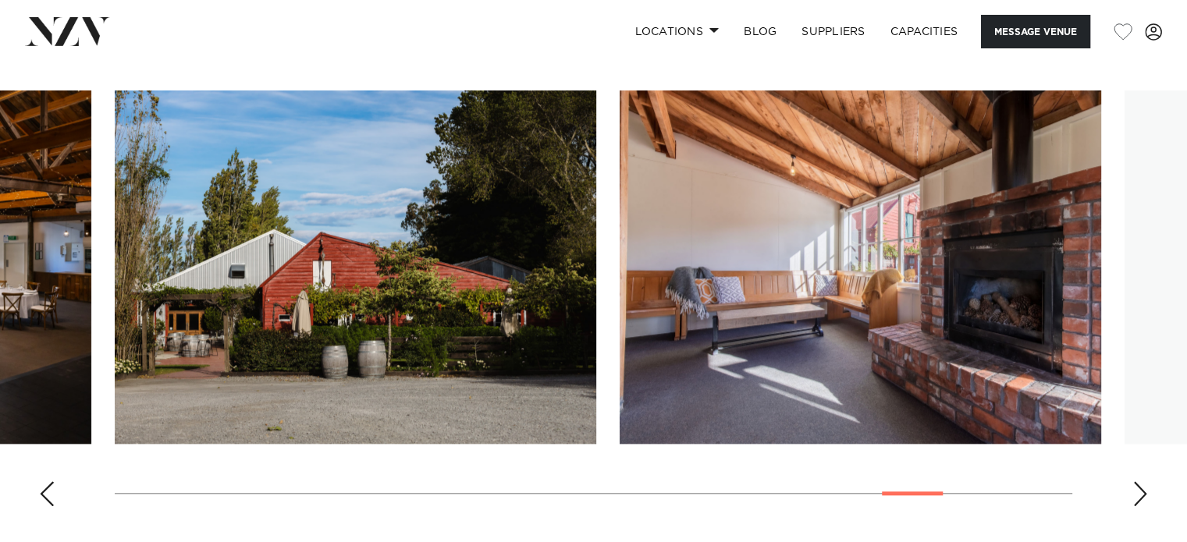
click at [1139, 493] on div "Next slide" at bounding box center [1140, 493] width 16 height 25
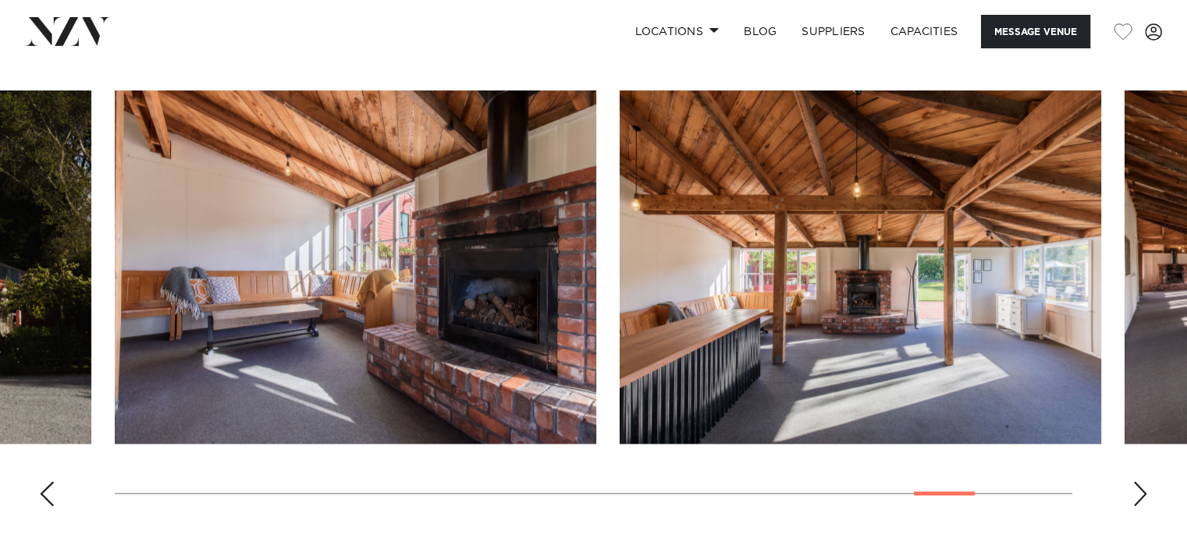
click at [1139, 493] on div "Next slide" at bounding box center [1140, 493] width 16 height 25
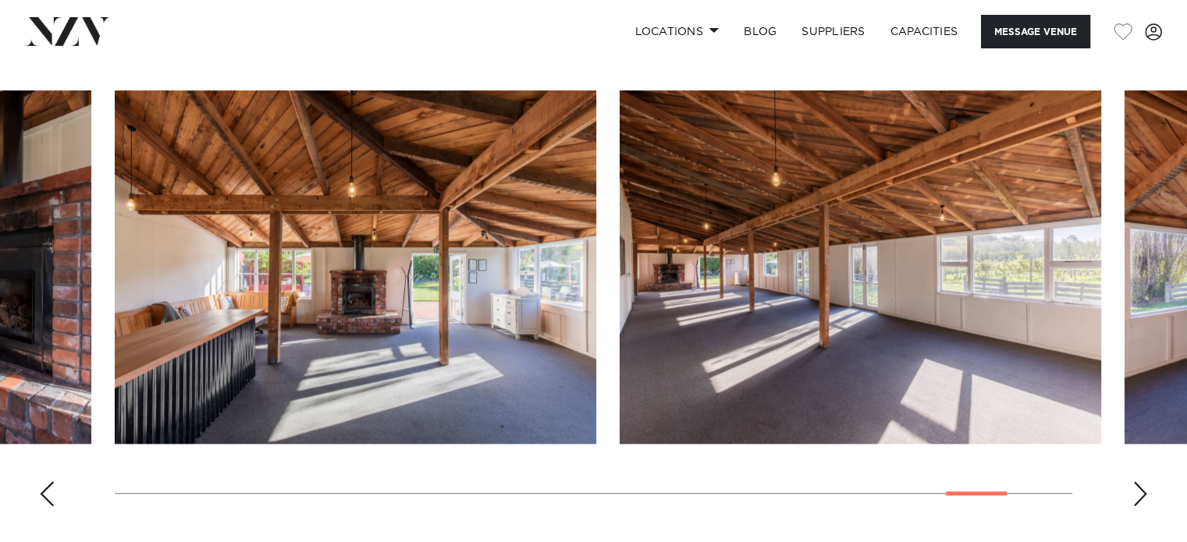
click at [1139, 493] on div "Next slide" at bounding box center [1140, 493] width 16 height 25
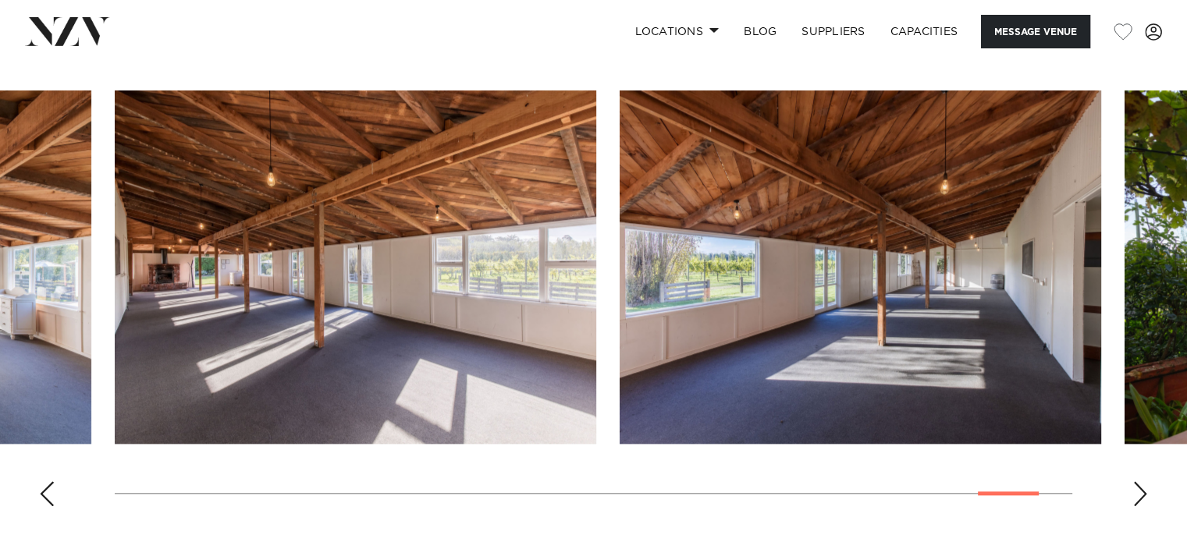
click at [1139, 493] on div "Next slide" at bounding box center [1140, 493] width 16 height 25
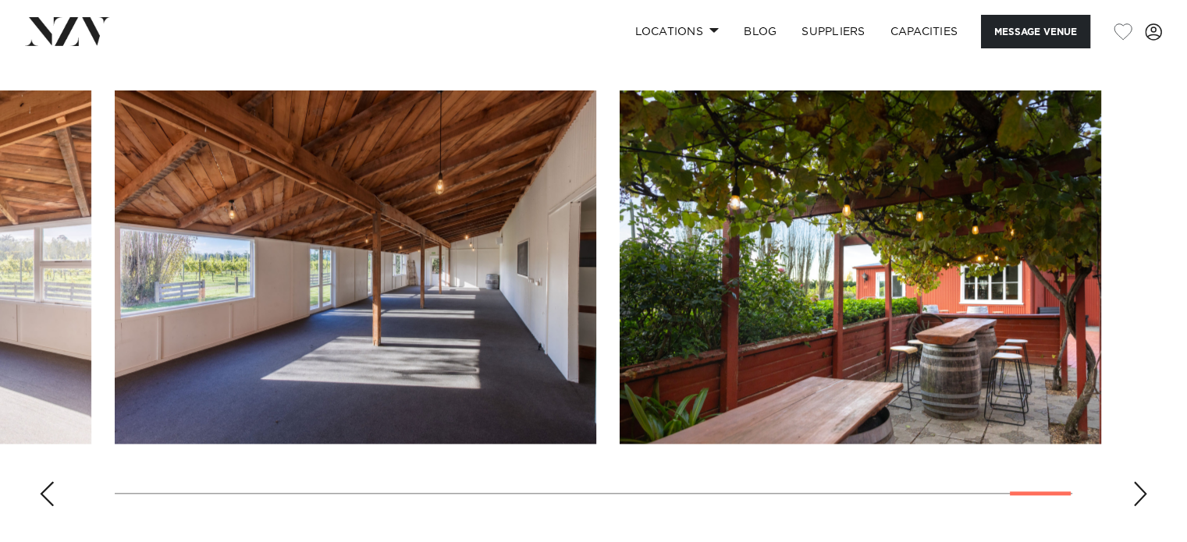
click at [1139, 493] on div "Next slide" at bounding box center [1140, 493] width 16 height 25
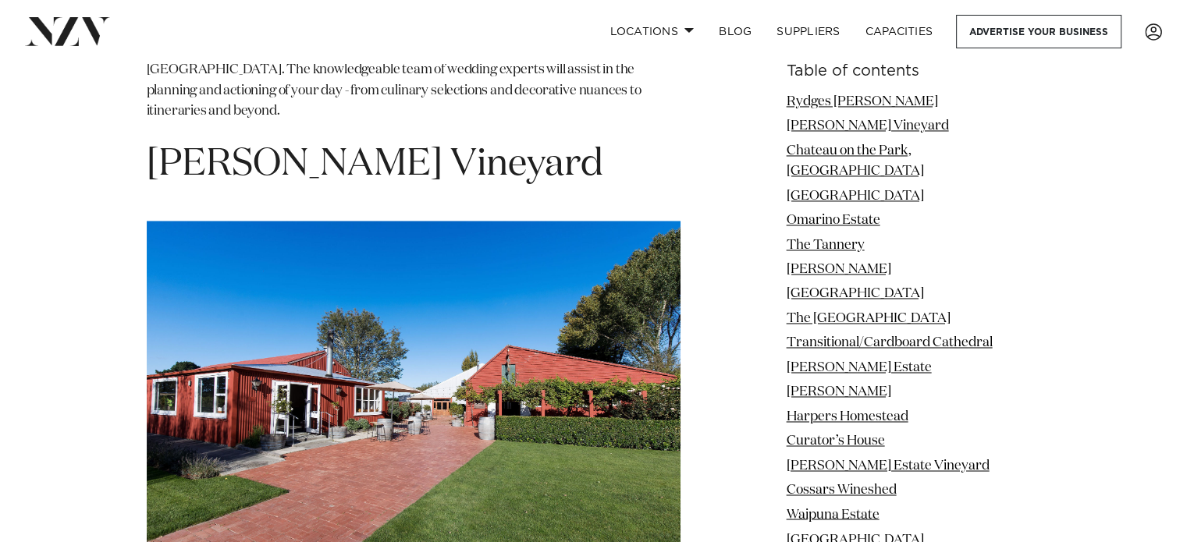
scroll to position [2450, 0]
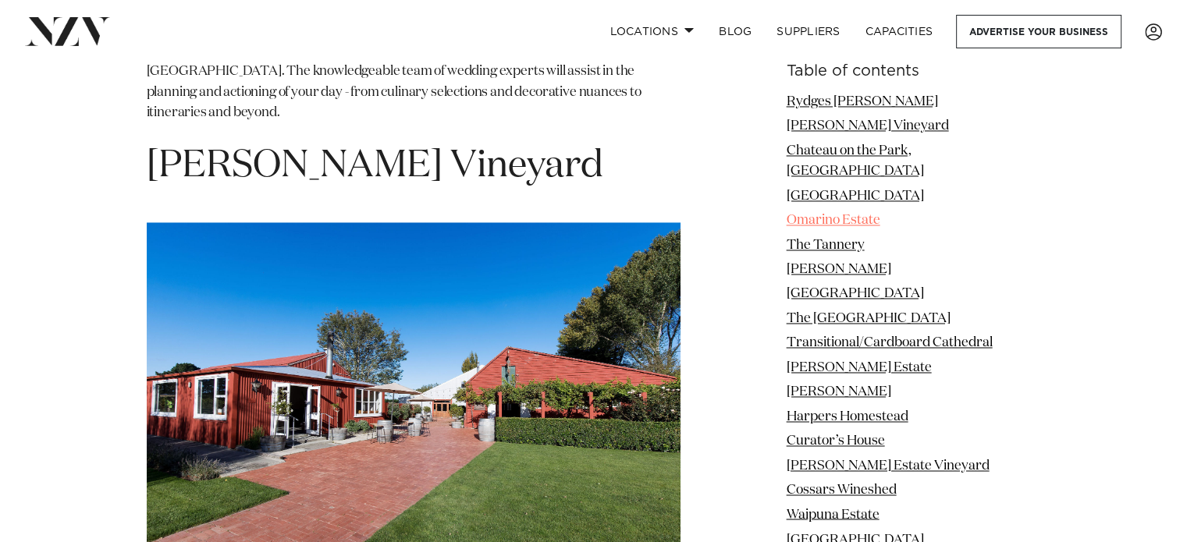
click at [855, 214] on link "Omarino Estate" at bounding box center [833, 220] width 94 height 13
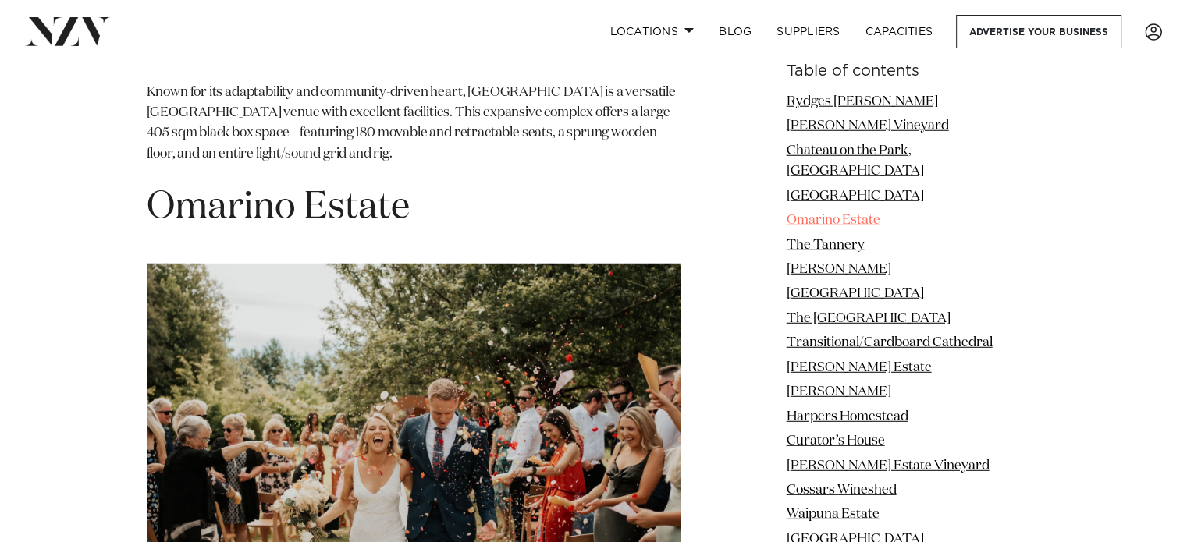
scroll to position [4217, 0]
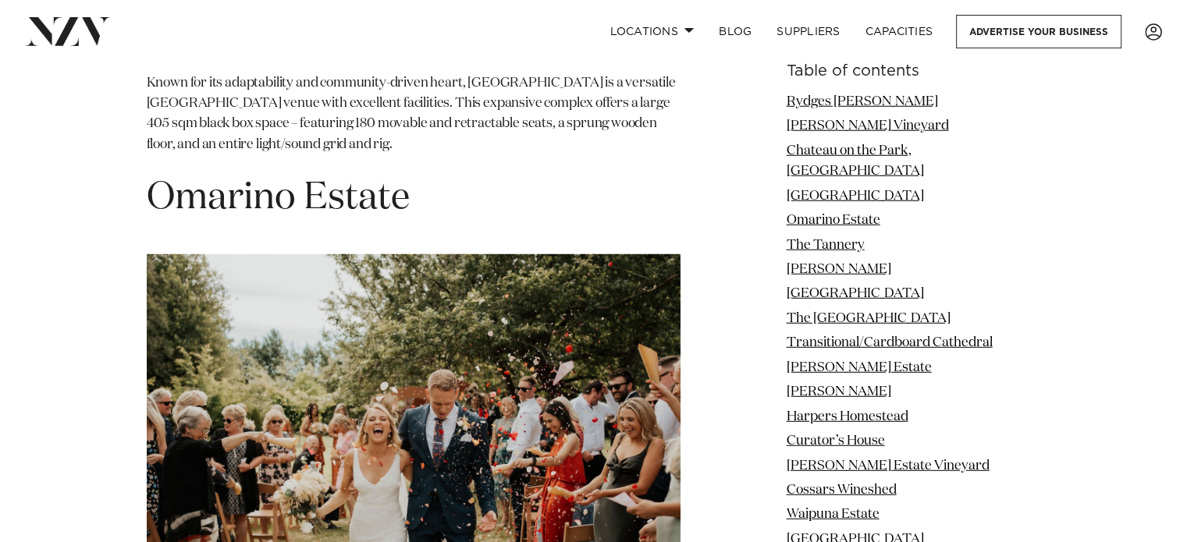
click at [418, 254] on img at bounding box center [414, 432] width 534 height 356
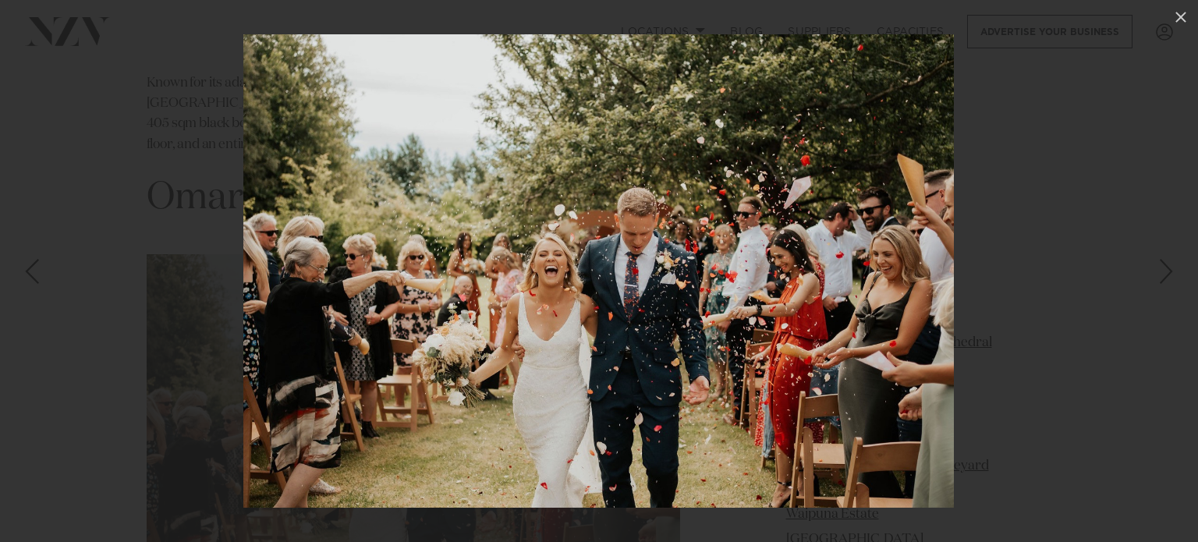
click at [22, 255] on link at bounding box center [27, 271] width 55 height 78
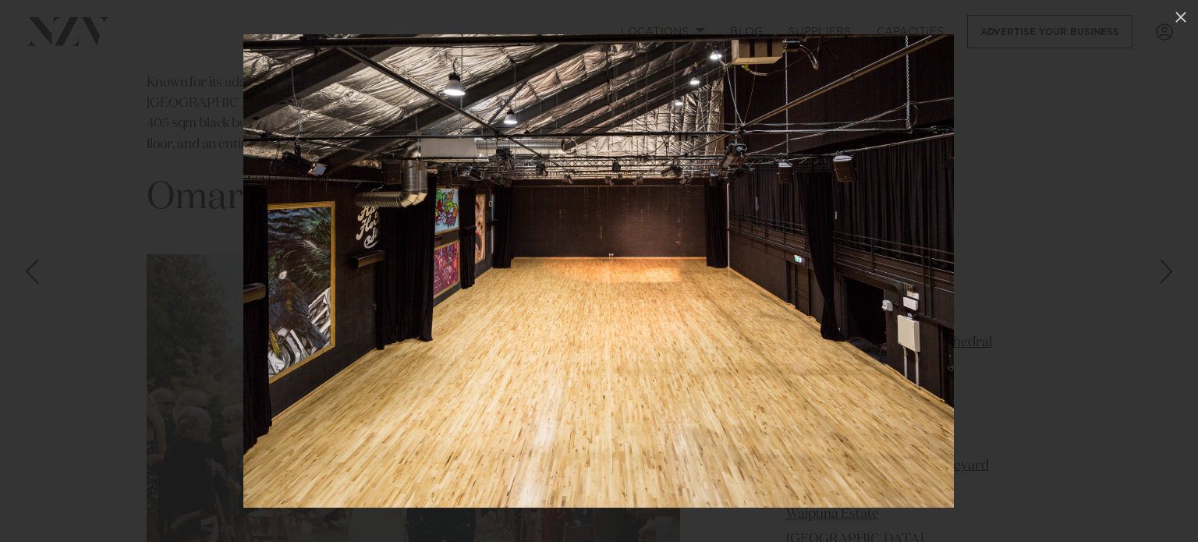
click at [115, 176] on div at bounding box center [599, 271] width 1198 height 542
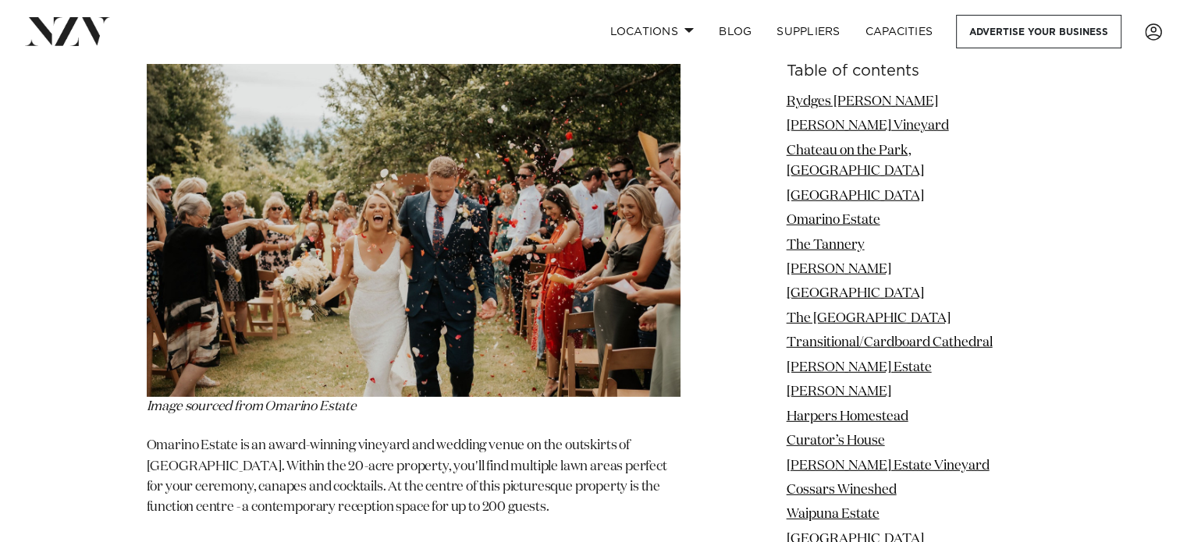
scroll to position [4472, 0]
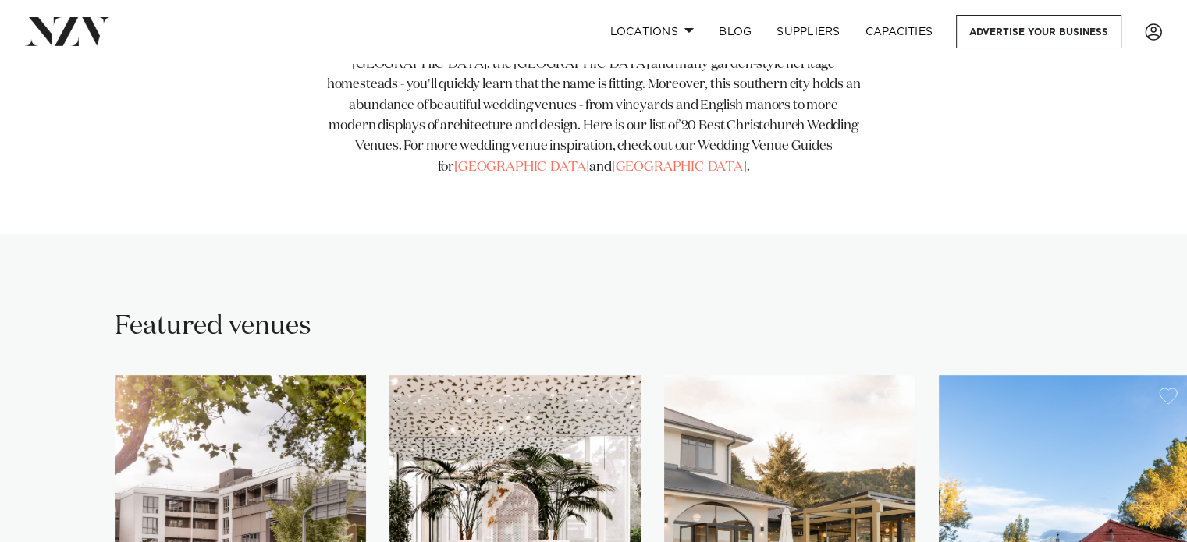
scroll to position [811, 0]
